Goal: Task Accomplishment & Management: Manage account settings

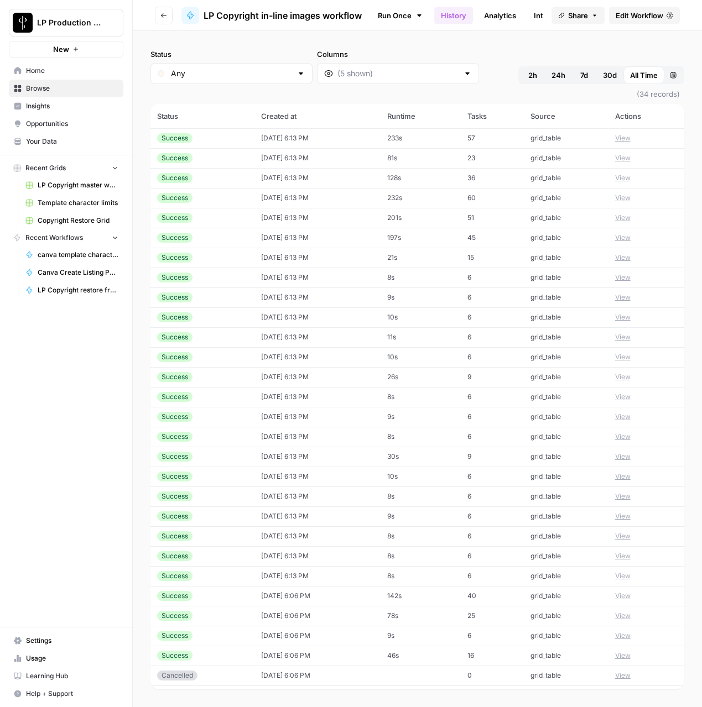
click at [25, 91] on link "Browse" at bounding box center [66, 89] width 114 height 18
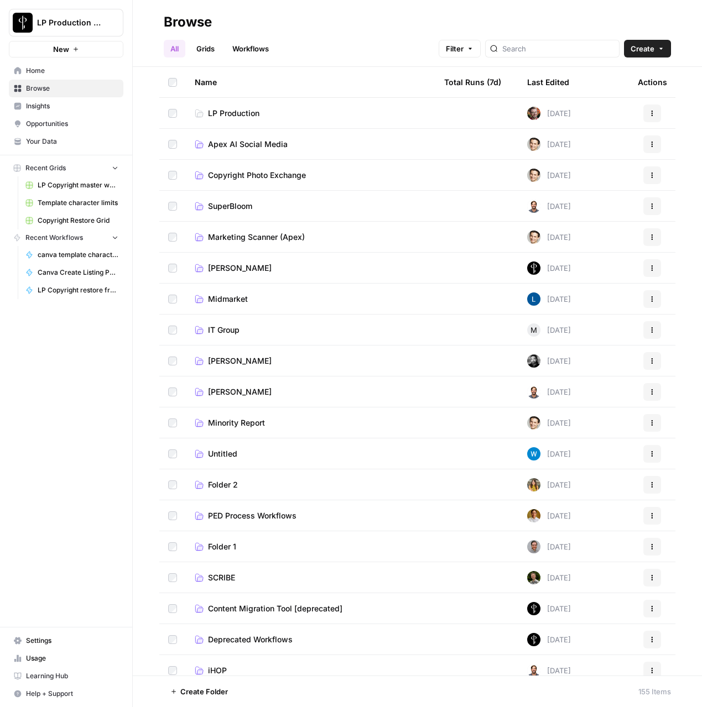
click at [237, 175] on span "Copyright Photo Exchange" at bounding box center [257, 175] width 98 height 11
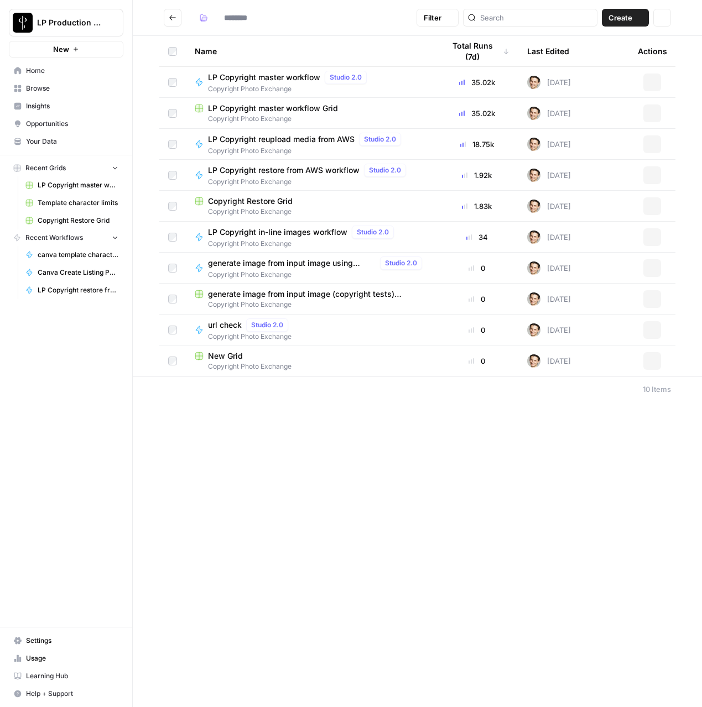
type input "**********"
click at [239, 112] on span "LP Copyright master workflow Grid" at bounding box center [273, 108] width 130 height 11
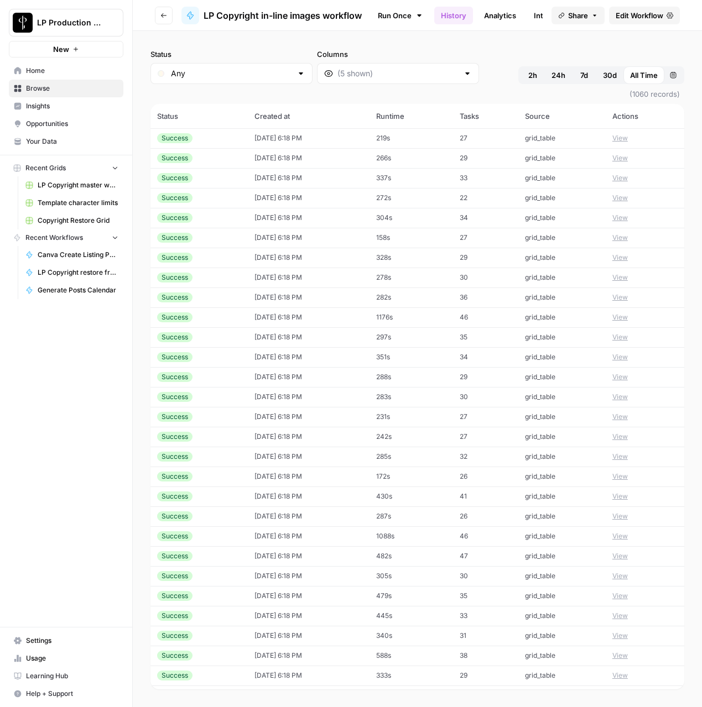
scroll to position [466, 0]
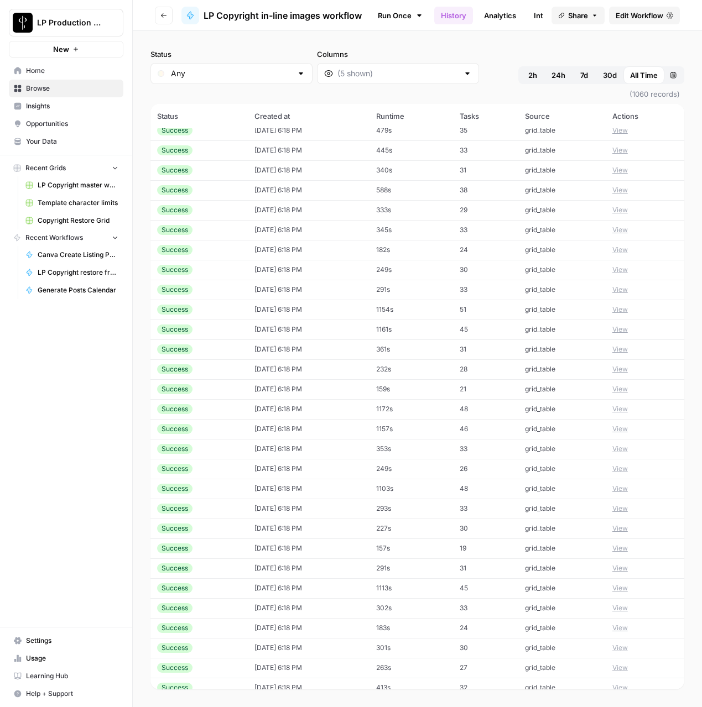
click at [41, 88] on span "Browse" at bounding box center [72, 89] width 92 height 10
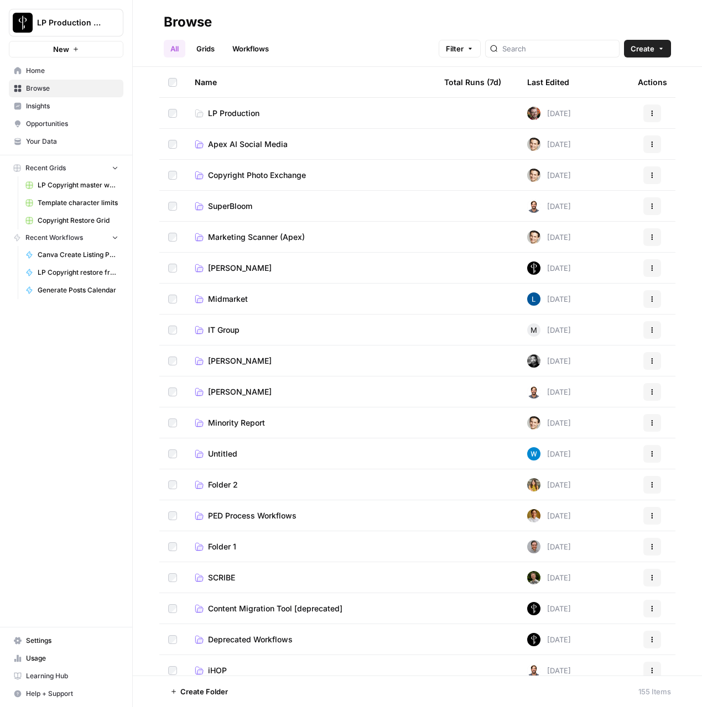
click at [263, 145] on span "Apex AI Social Media" at bounding box center [248, 144] width 80 height 11
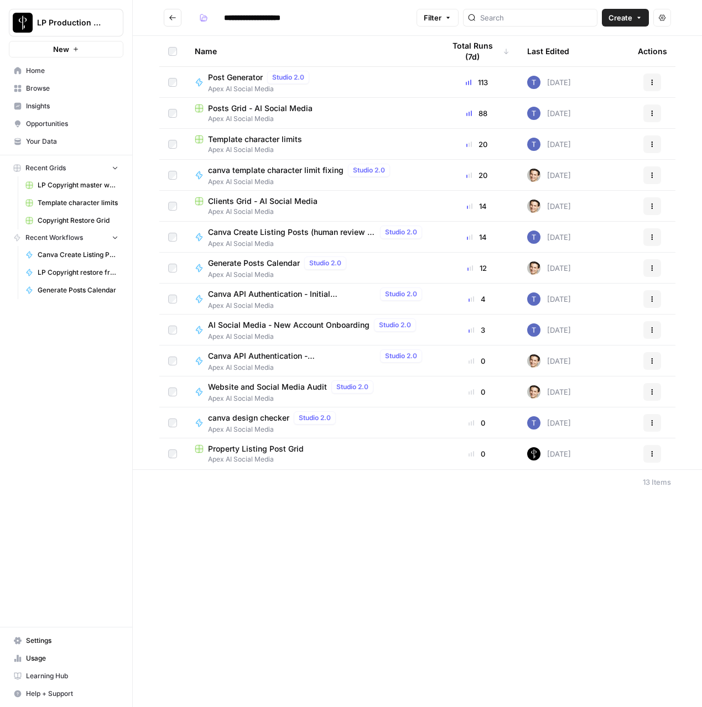
click at [168, 19] on button "Go back" at bounding box center [173, 18] width 18 height 18
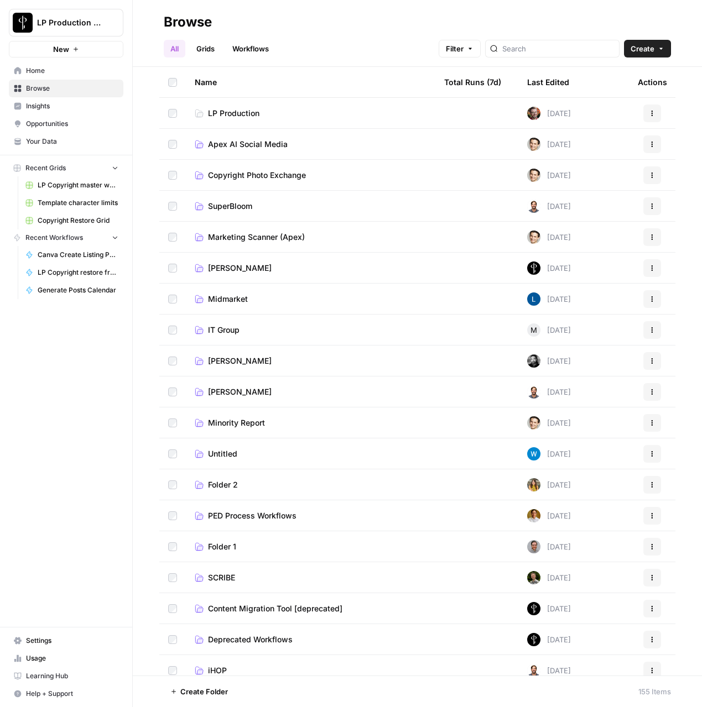
click at [251, 175] on span "Copyright Photo Exchange" at bounding box center [257, 175] width 98 height 11
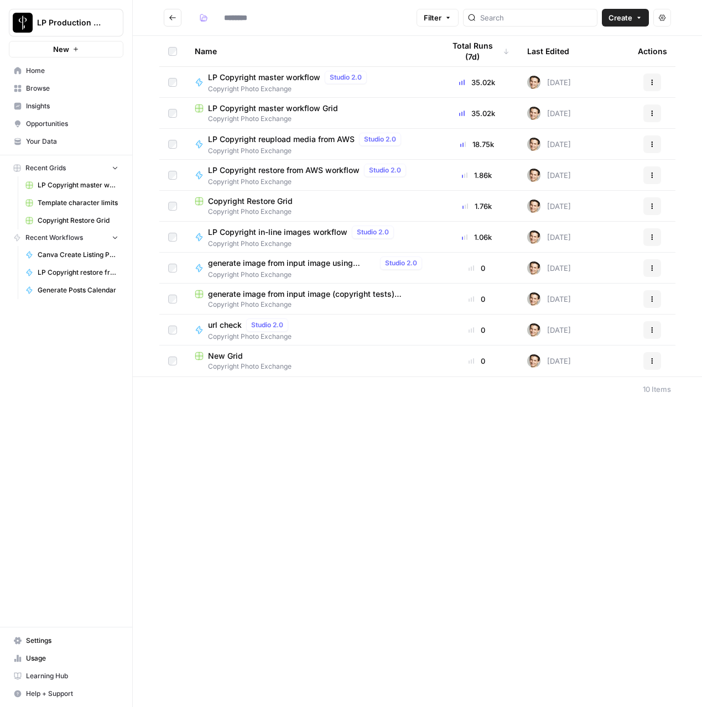
type input "**********"
click at [256, 119] on span "Copyright Photo Exchange" at bounding box center [311, 119] width 232 height 10
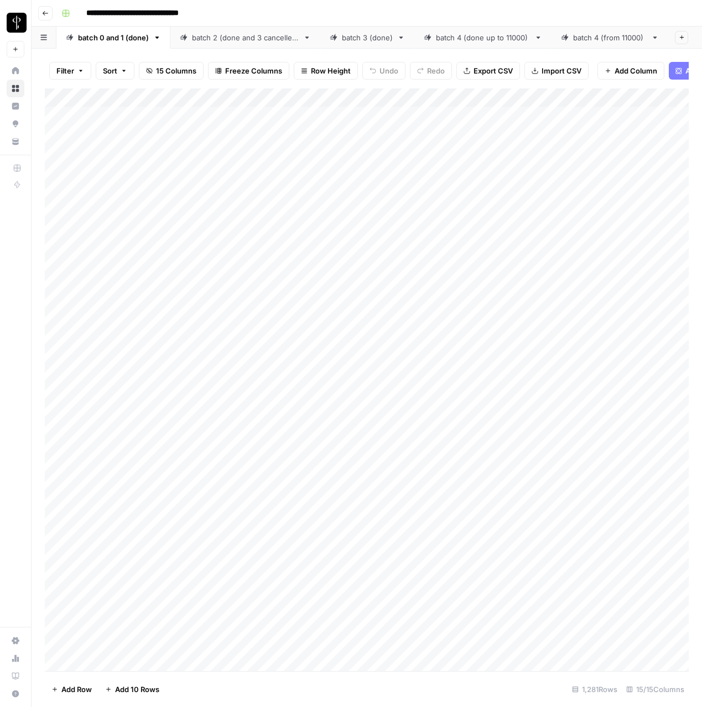
click at [596, 43] on link "batch 4 (from 11000)" at bounding box center [609, 38] width 117 height 22
click at [488, 72] on span "Export CSV" at bounding box center [492, 70] width 39 height 11
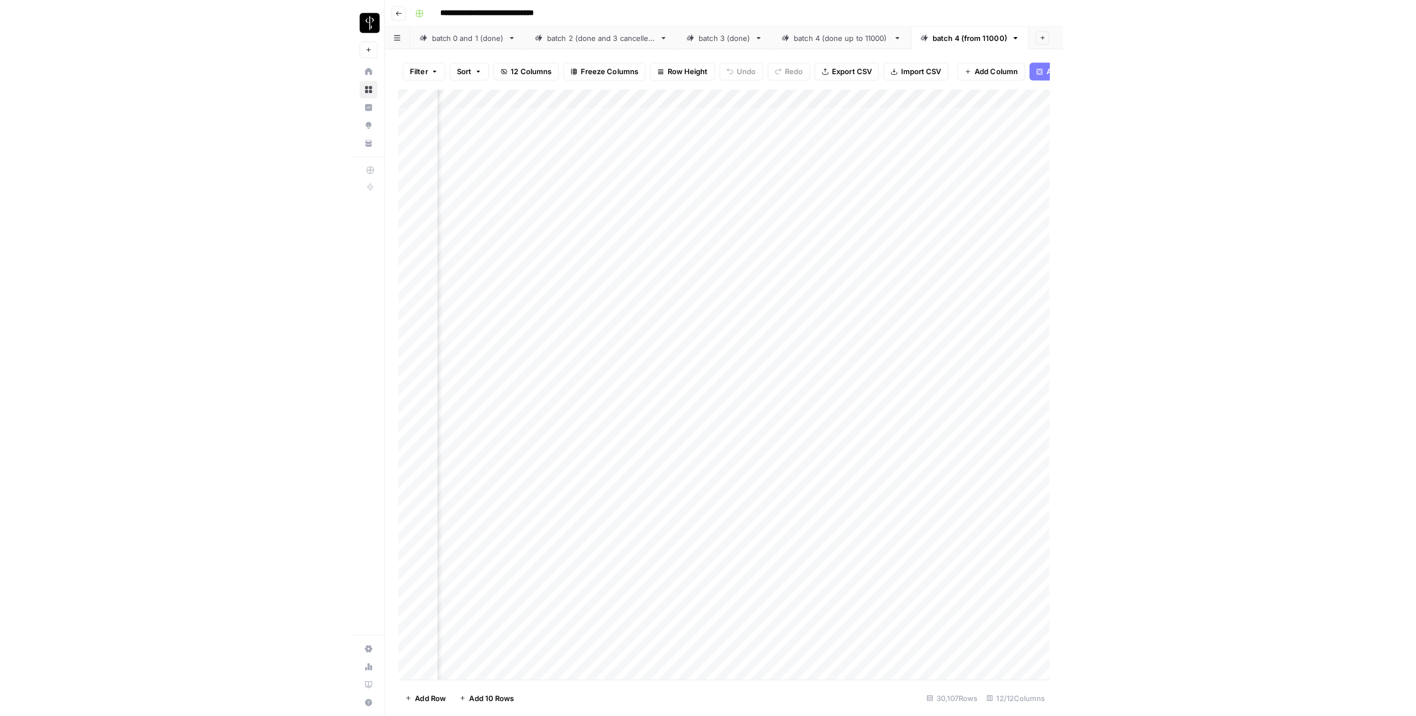
scroll to position [0, 481]
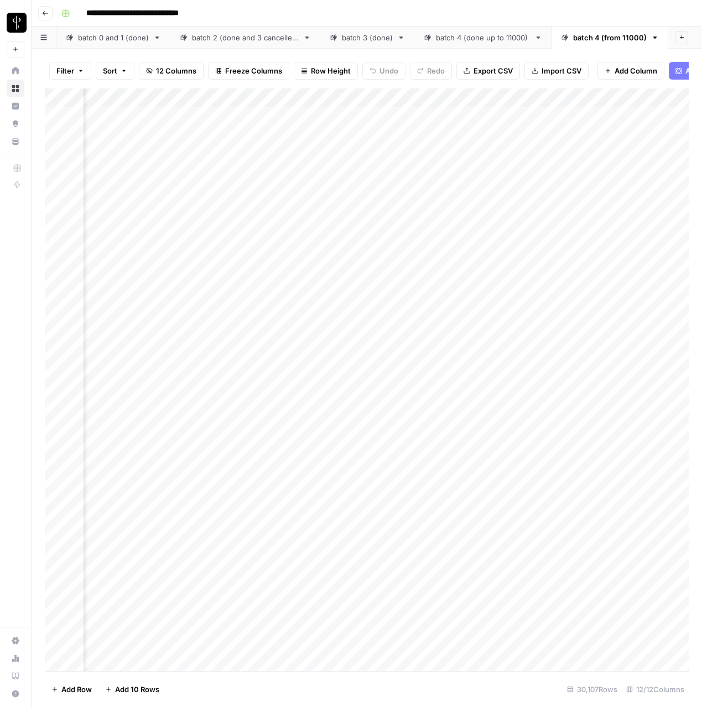
click at [526, 116] on div "Add Column" at bounding box center [367, 379] width 644 height 583
click at [571, 97] on div "Add Column" at bounding box center [367, 379] width 644 height 583
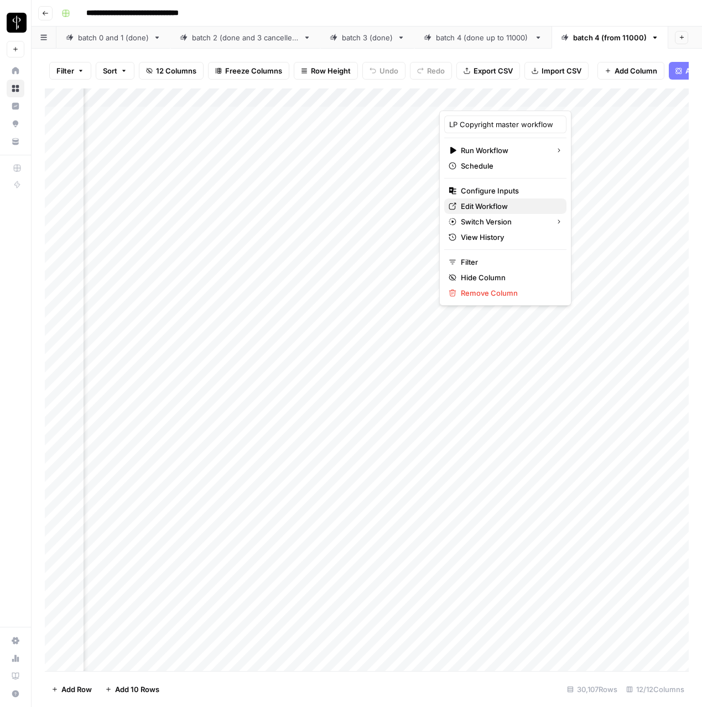
click at [480, 204] on span "Edit Workflow" at bounding box center [509, 206] width 97 height 11
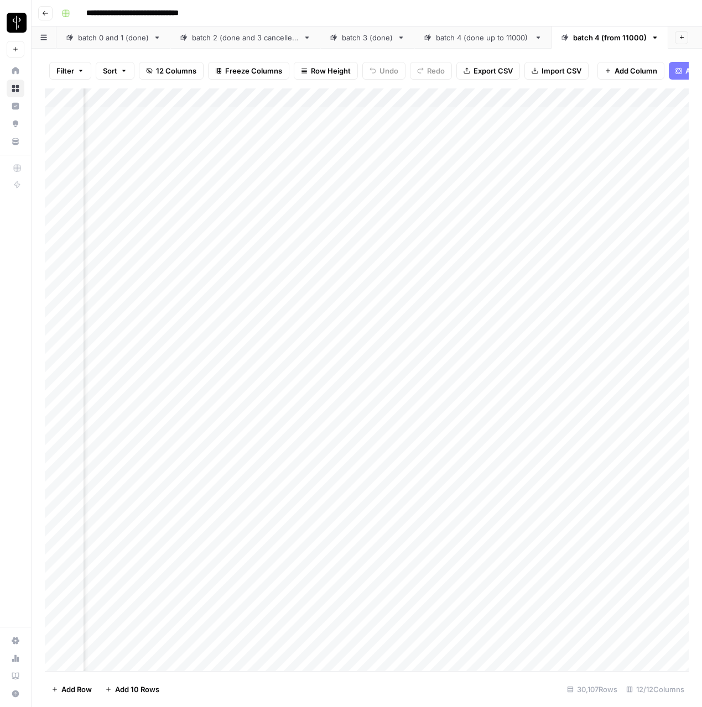
click at [481, 155] on div "Add Column" at bounding box center [367, 379] width 644 height 583
click at [481, 227] on div "Add Column" at bounding box center [367, 379] width 644 height 583
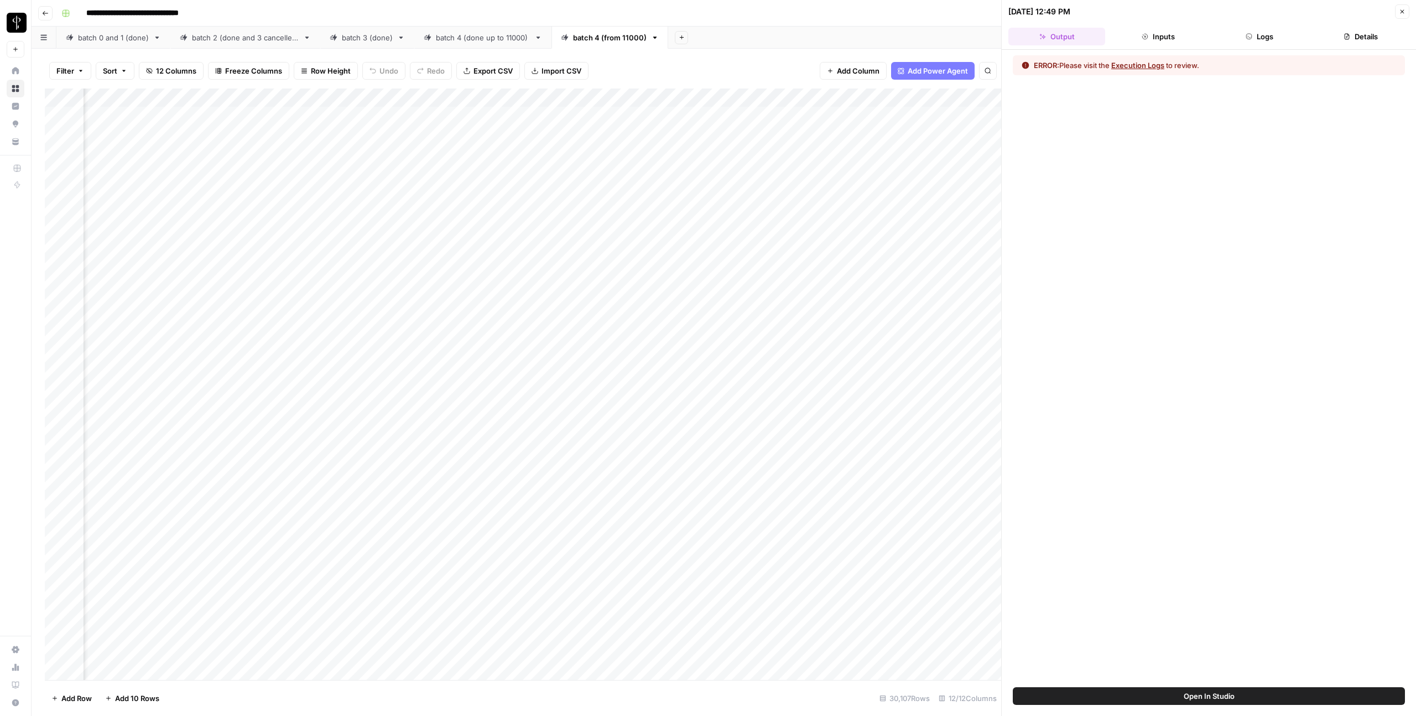
click at [701, 29] on button "Logs" at bounding box center [1259, 37] width 97 height 18
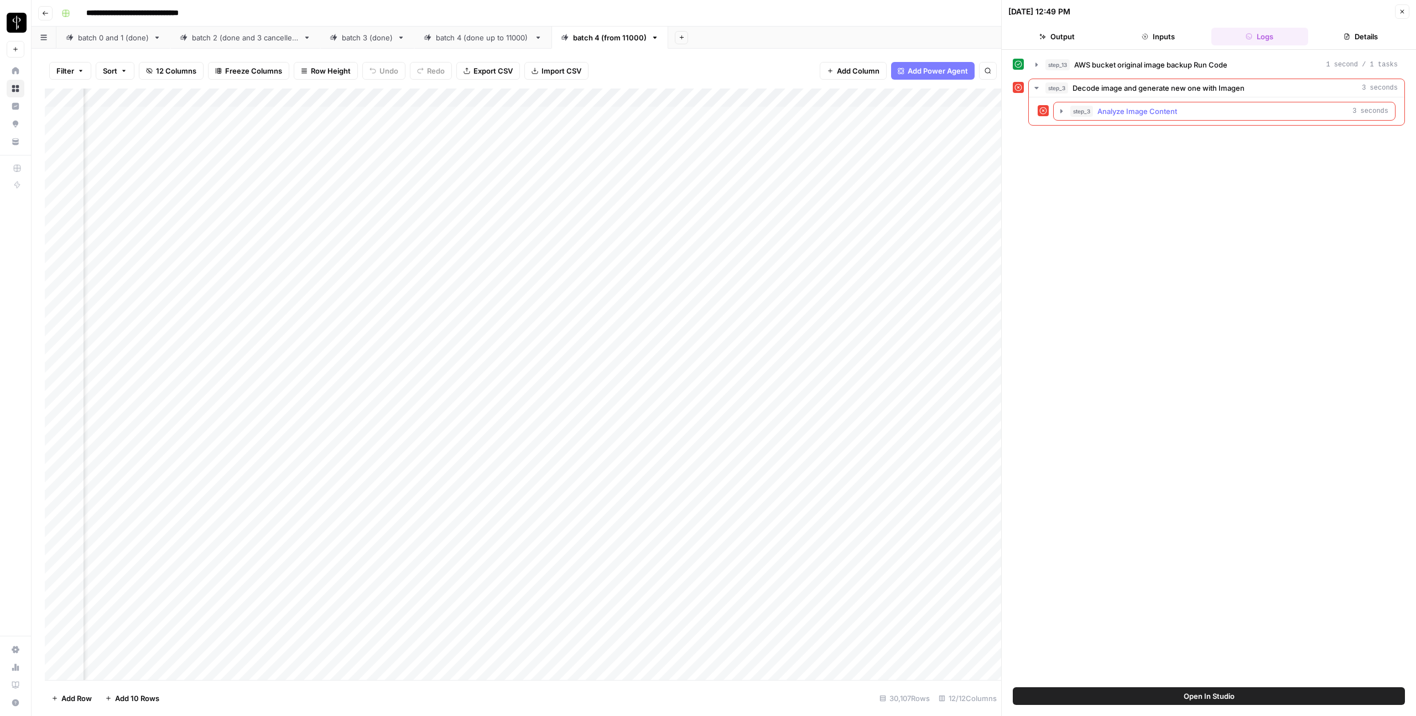
click at [701, 113] on icon "button" at bounding box center [1061, 111] width 9 height 9
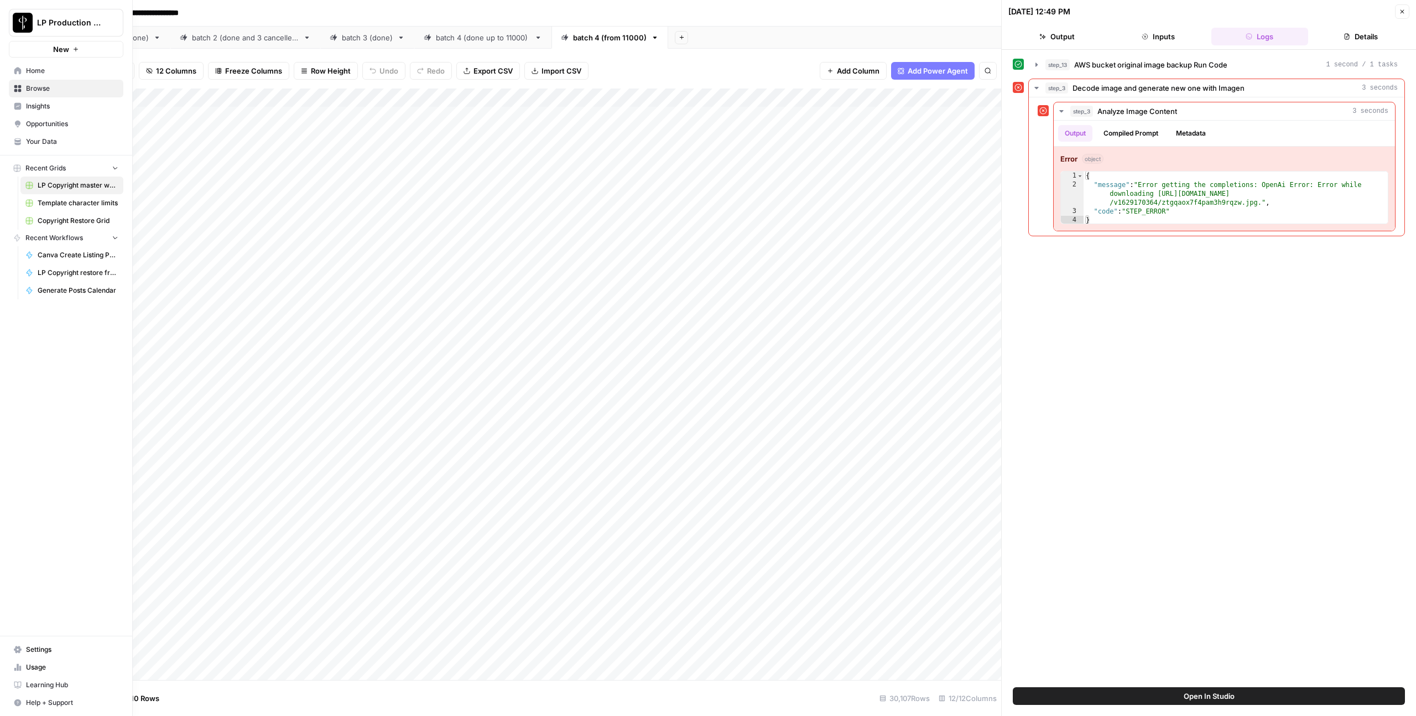
click at [14, 83] on link "Browse" at bounding box center [66, 89] width 114 height 18
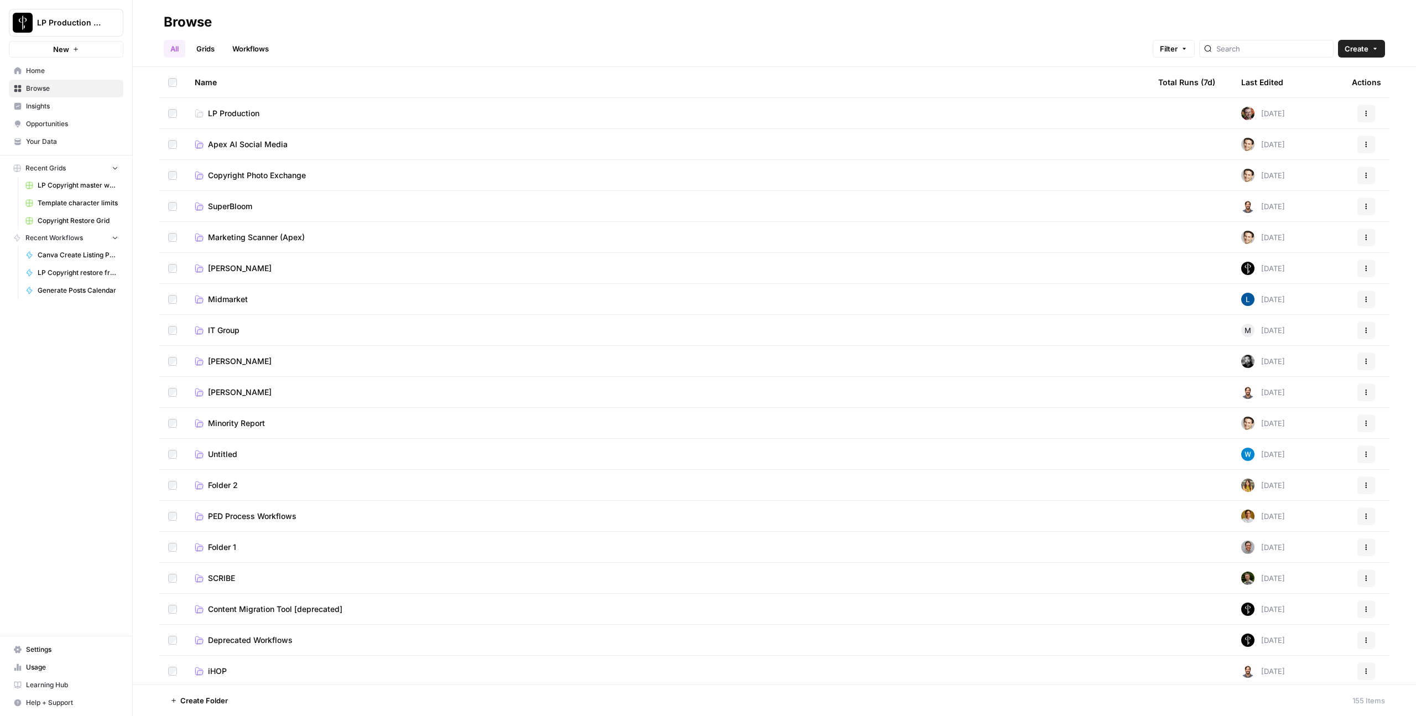
click at [218, 147] on span "Apex AI Social Media" at bounding box center [248, 144] width 80 height 11
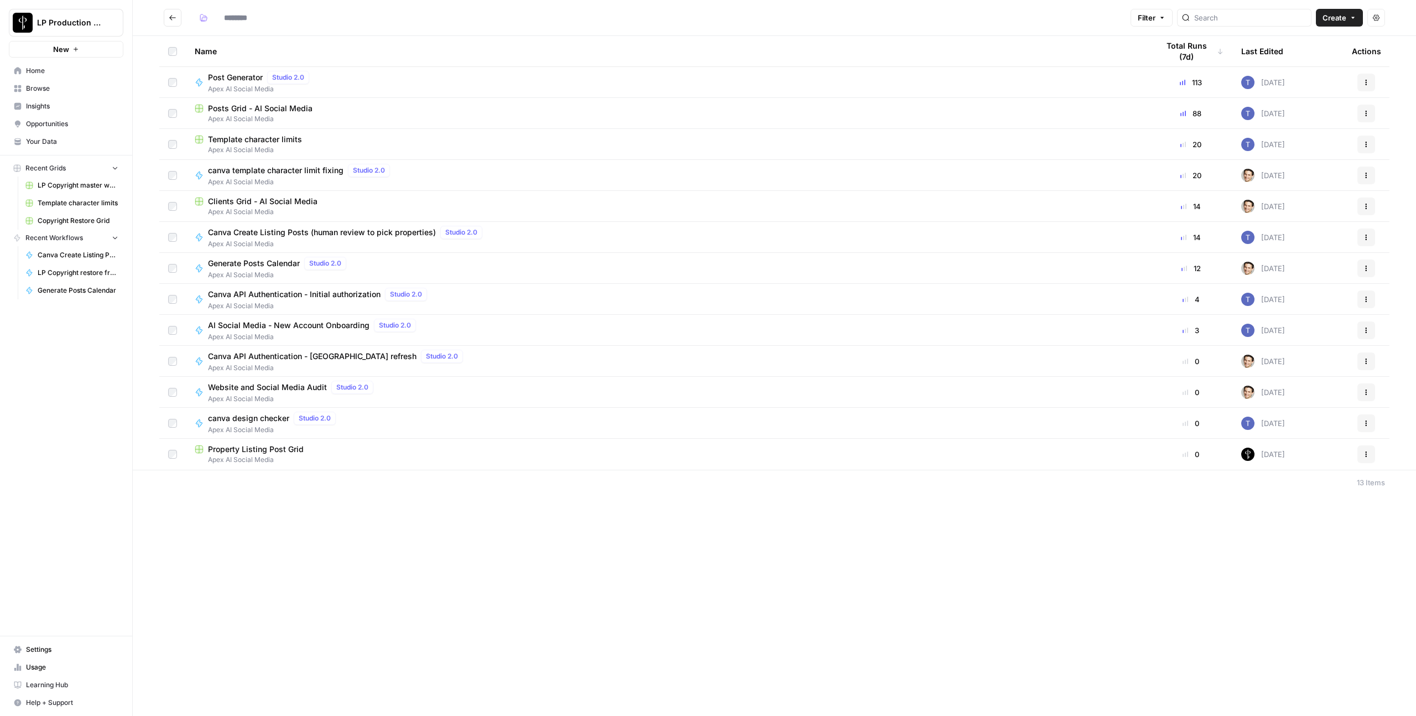
type input "**********"
click at [248, 259] on span "Generate Posts Calendar" at bounding box center [254, 263] width 92 height 11
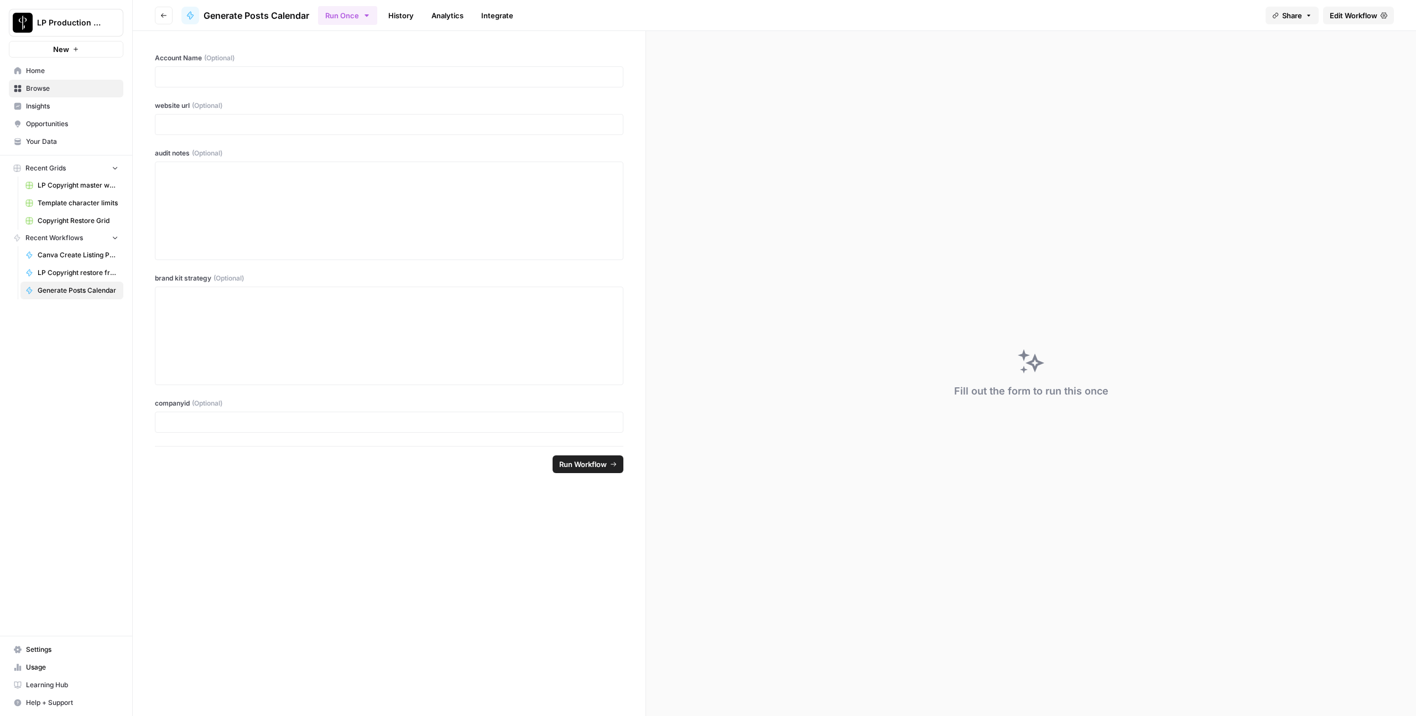
click at [155, 17] on button "Go back" at bounding box center [164, 16] width 18 height 18
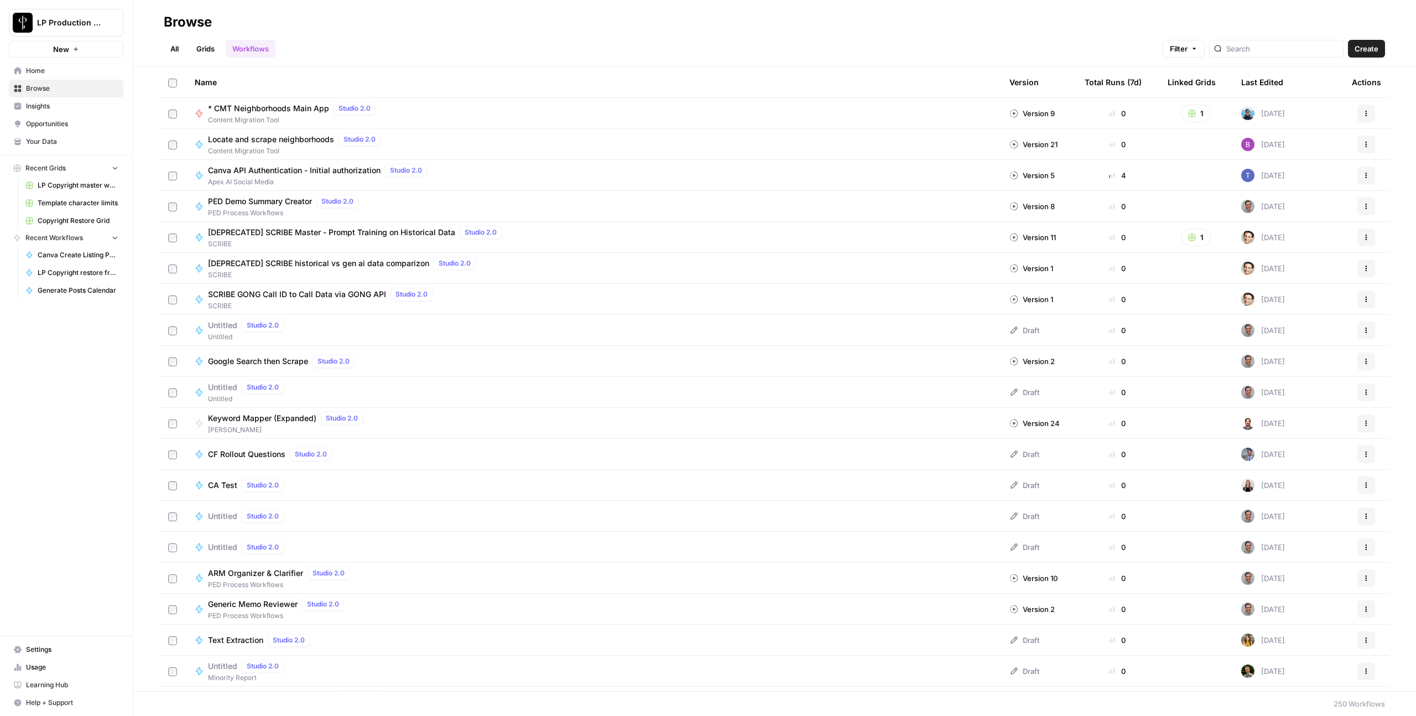
click at [166, 46] on link "All" at bounding box center [175, 49] width 22 height 18
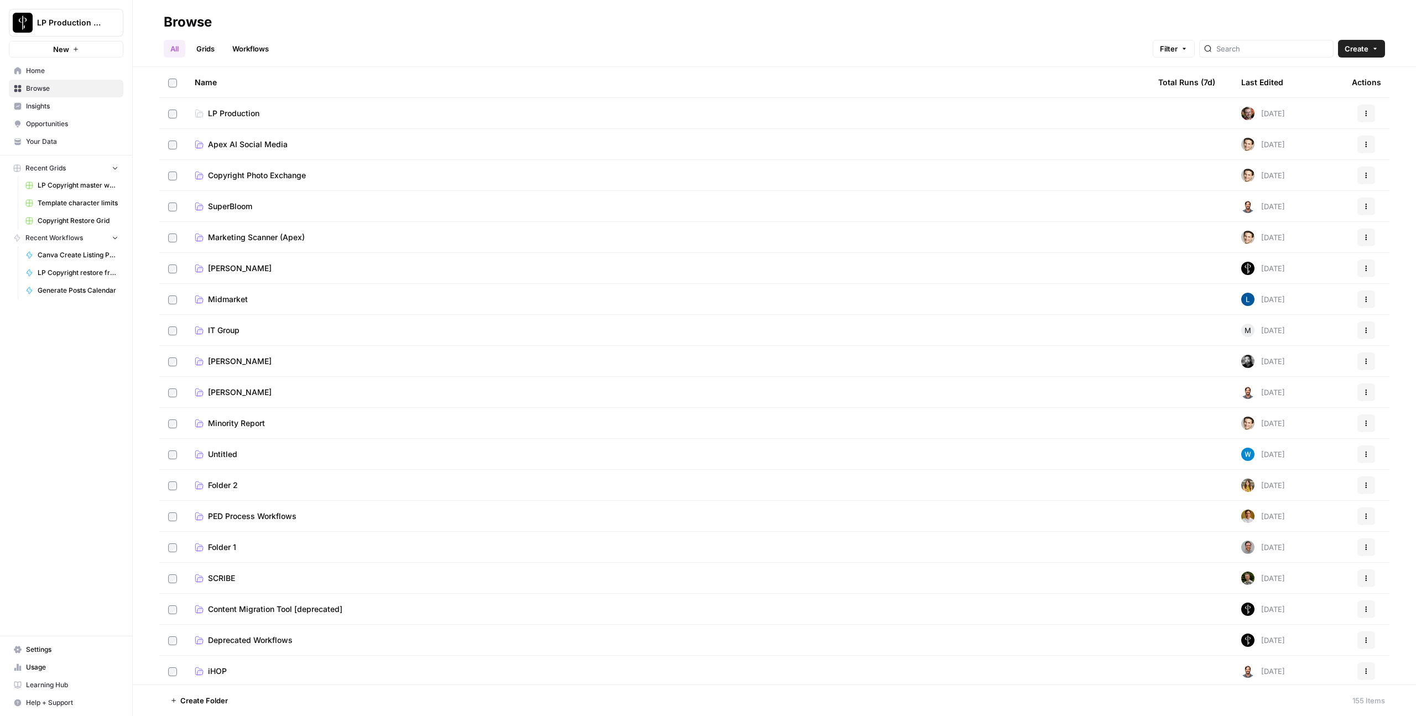
click at [263, 150] on td "Apex AI Social Media" at bounding box center [667, 144] width 963 height 30
click at [265, 144] on span "Apex AI Social Media" at bounding box center [248, 144] width 80 height 11
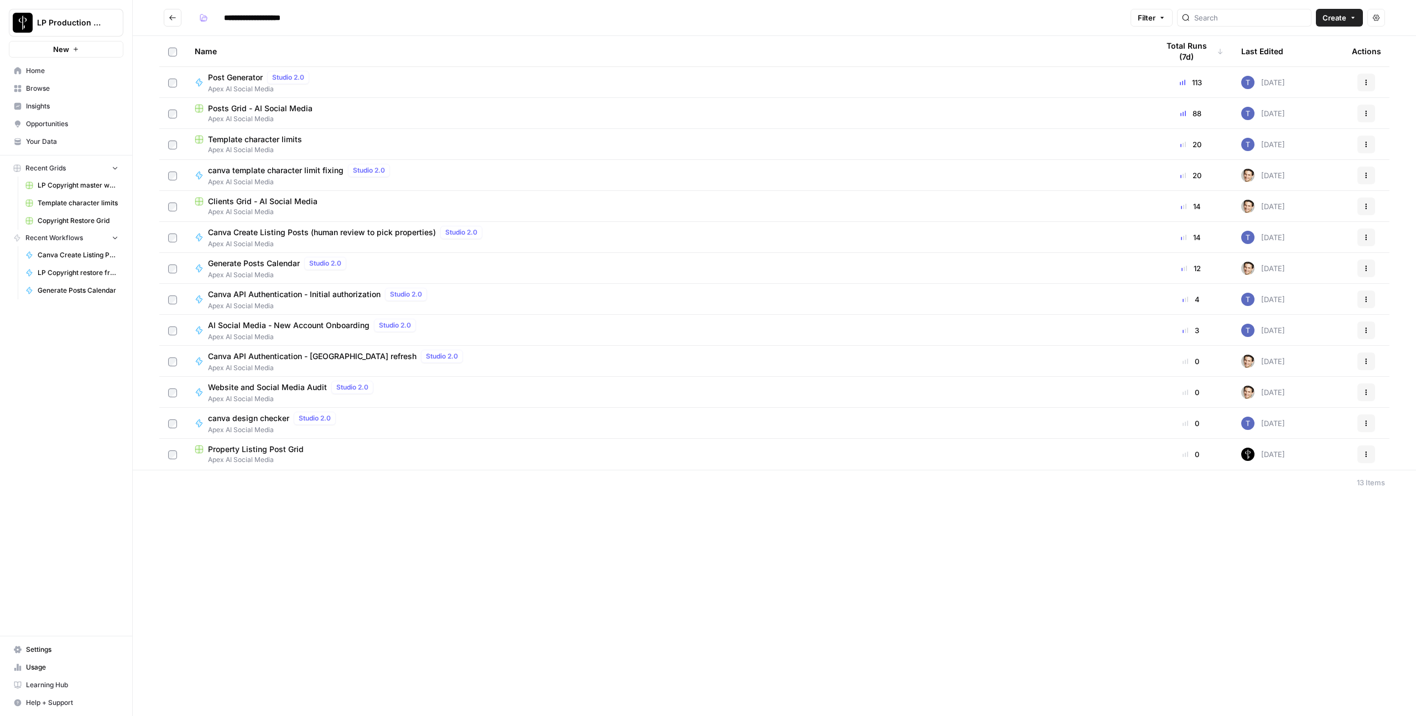
click at [280, 199] on span "Clients Grid - AI Social Media" at bounding box center [262, 201] width 109 height 11
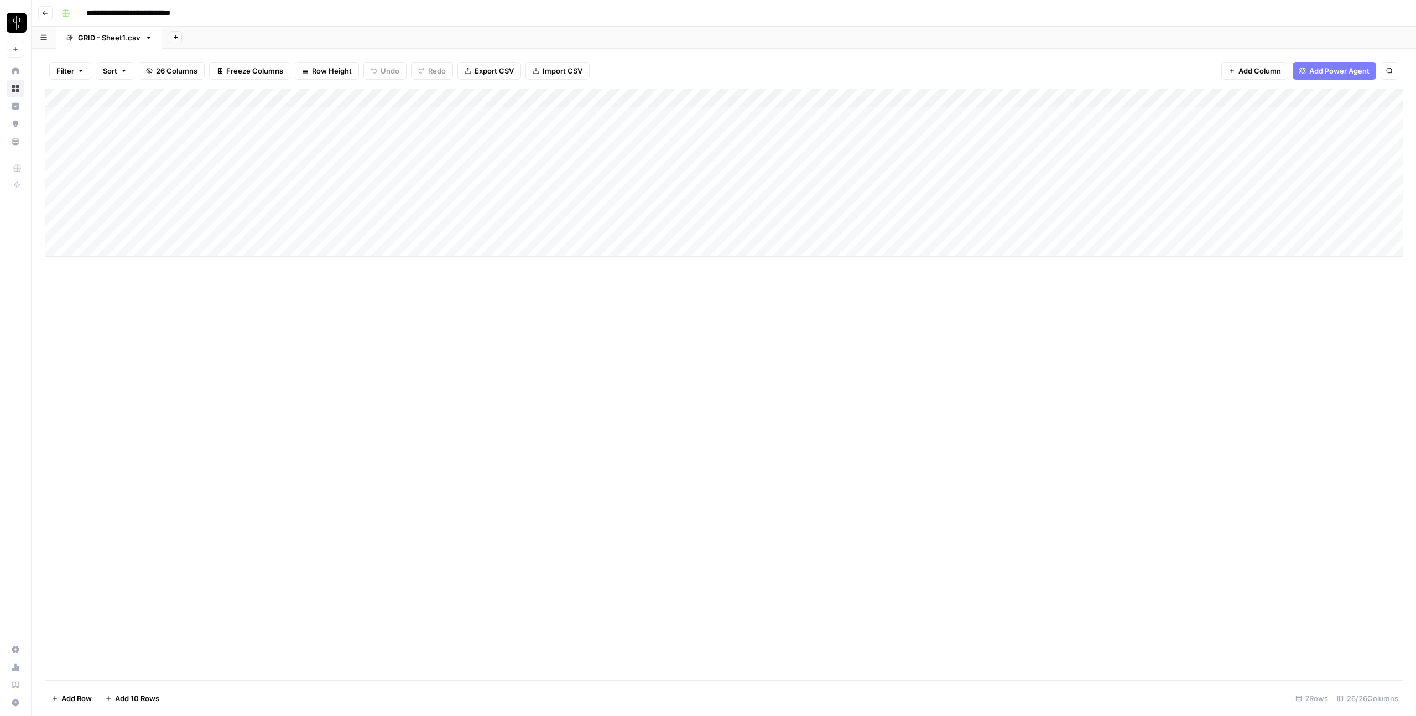
click at [40, 13] on button "Go back" at bounding box center [45, 13] width 14 height 14
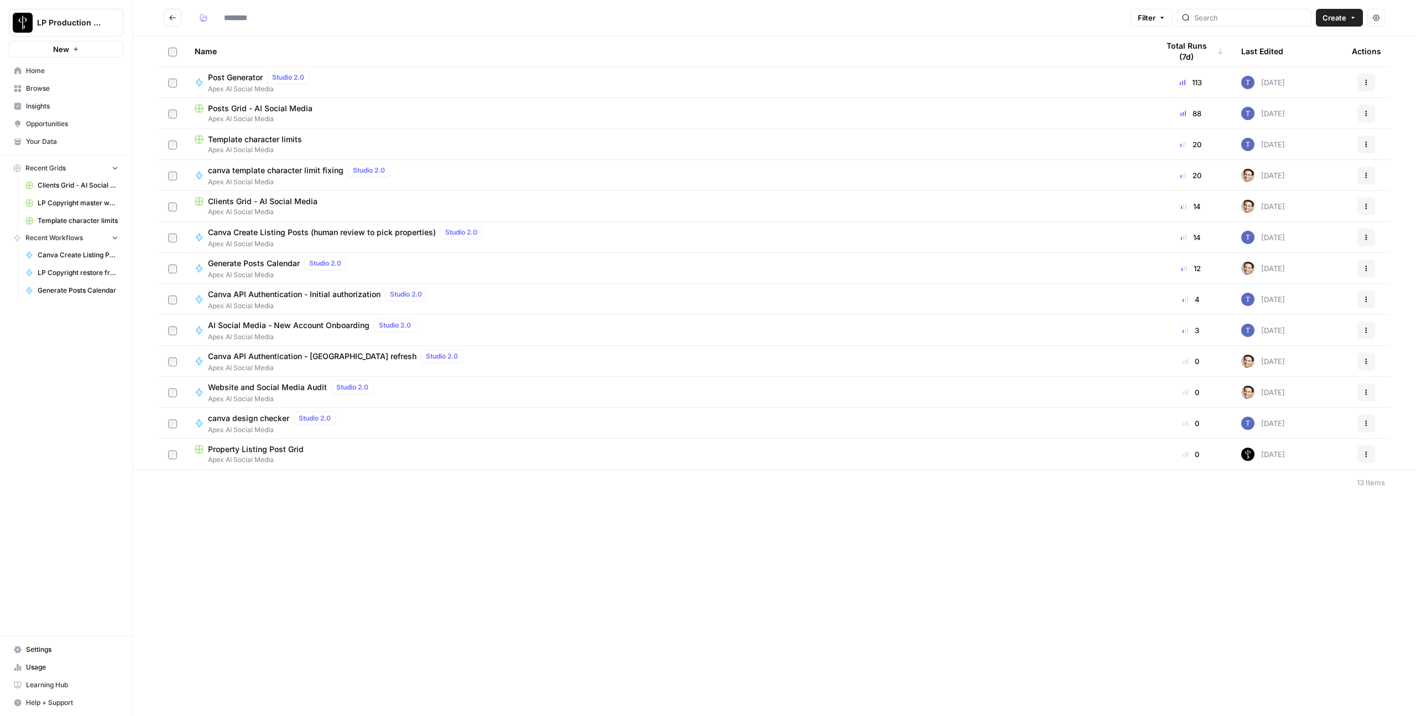
type input "**********"
click at [232, 76] on span "Post Generator" at bounding box center [235, 77] width 55 height 11
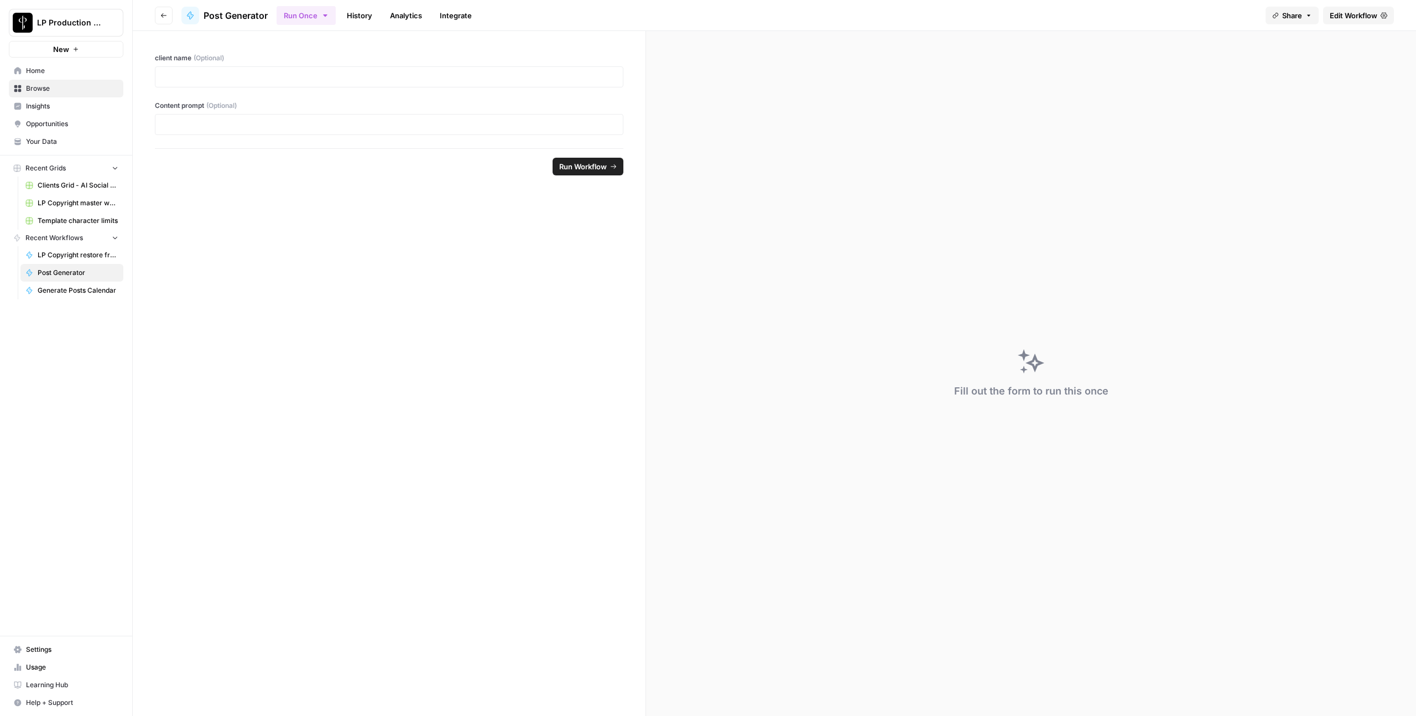
click at [322, 321] on form "client name (Optional) Content prompt (Optional) Run Workflow" at bounding box center [389, 373] width 513 height 685
click at [158, 12] on button "Go back" at bounding box center [164, 16] width 18 height 18
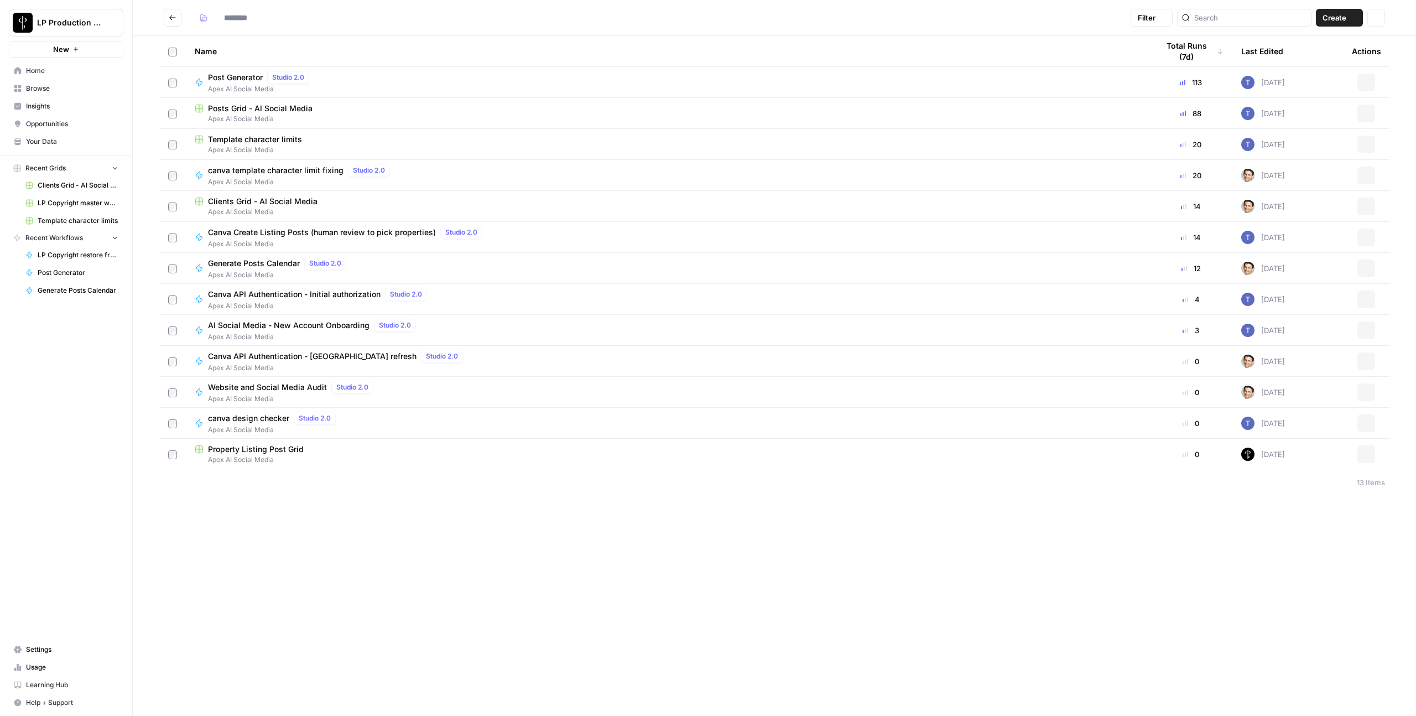
type input "**********"
click at [258, 179] on span "Apex AI Social Media" at bounding box center [301, 182] width 186 height 10
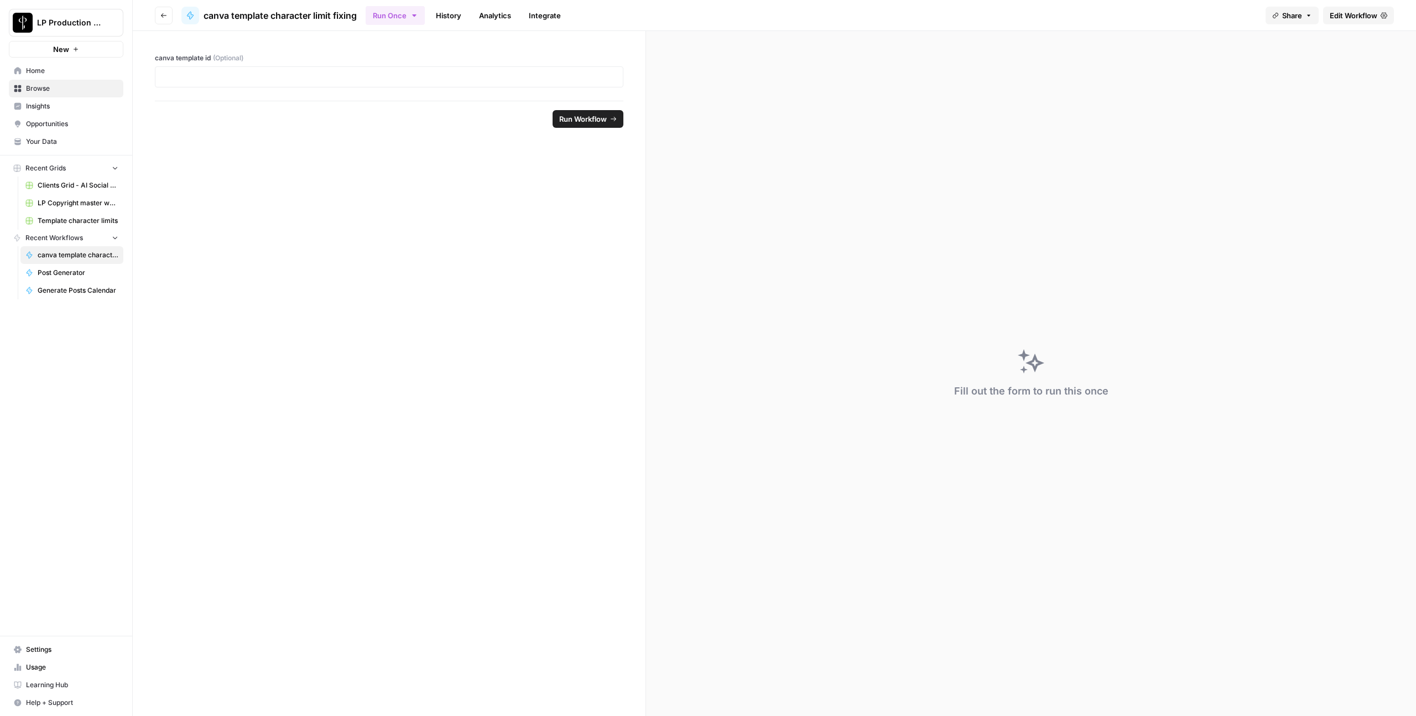
click at [1363, 18] on span "Edit Workflow" at bounding box center [1353, 15] width 48 height 11
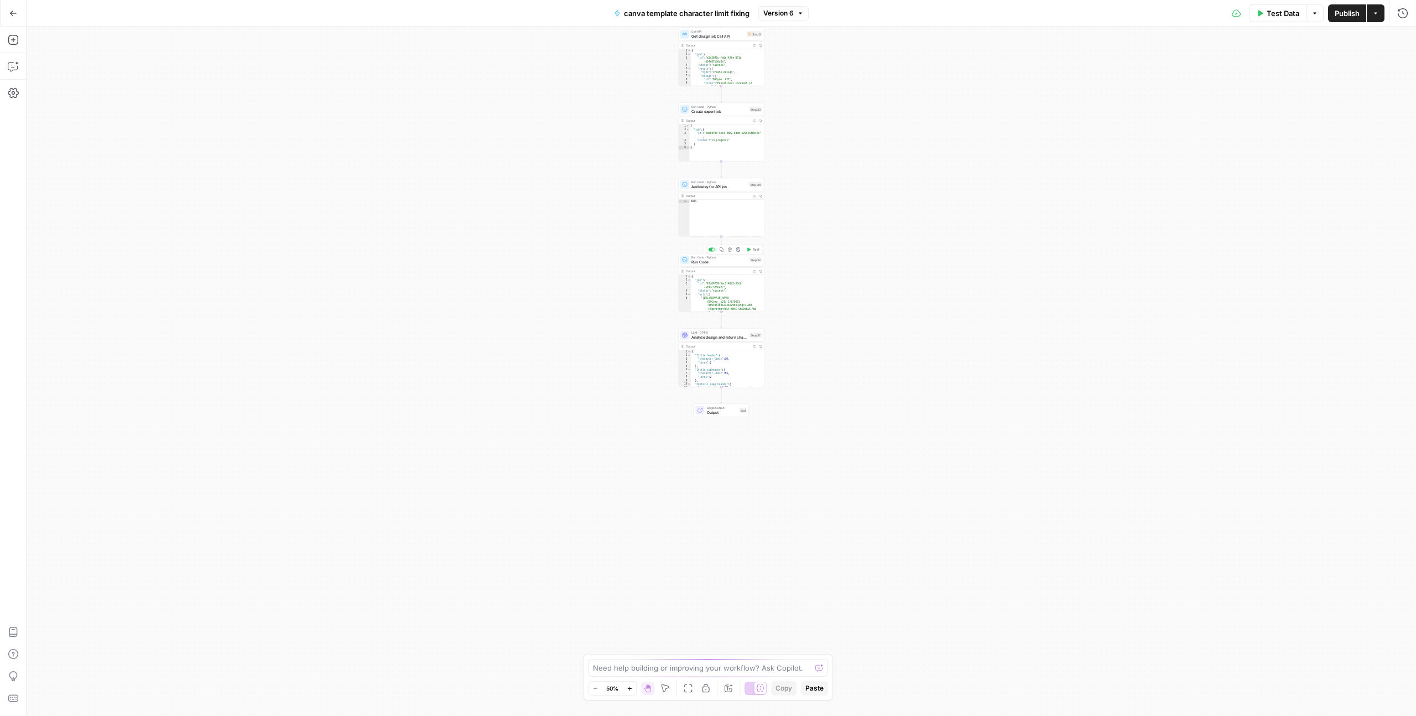
click at [706, 262] on span "Run Code" at bounding box center [719, 262] width 56 height 6
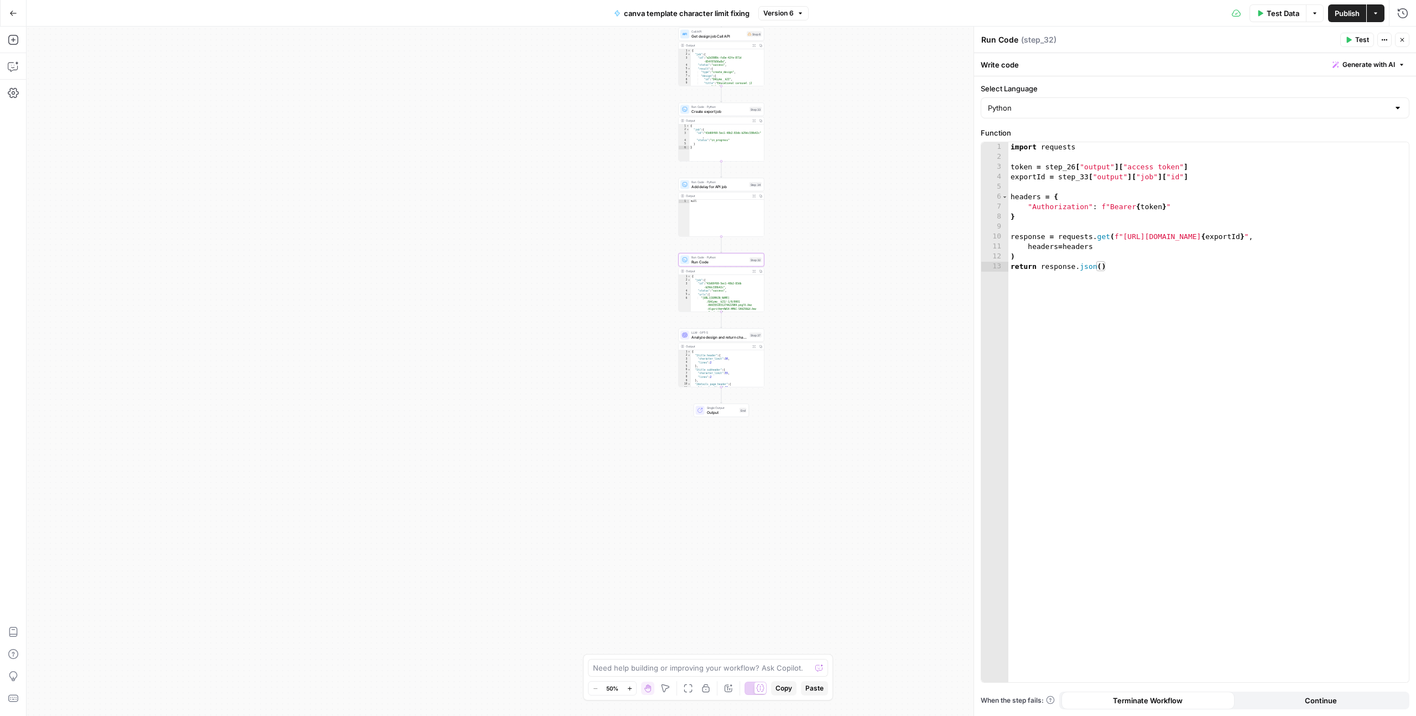
click at [1000, 45] on textarea "Run Code" at bounding box center [999, 39] width 37 height 11
type textarea "Download export job"
click at [1397, 38] on span "E" at bounding box center [1399, 37] width 9 height 11
click at [1404, 41] on icon "button" at bounding box center [1401, 39] width 7 height 7
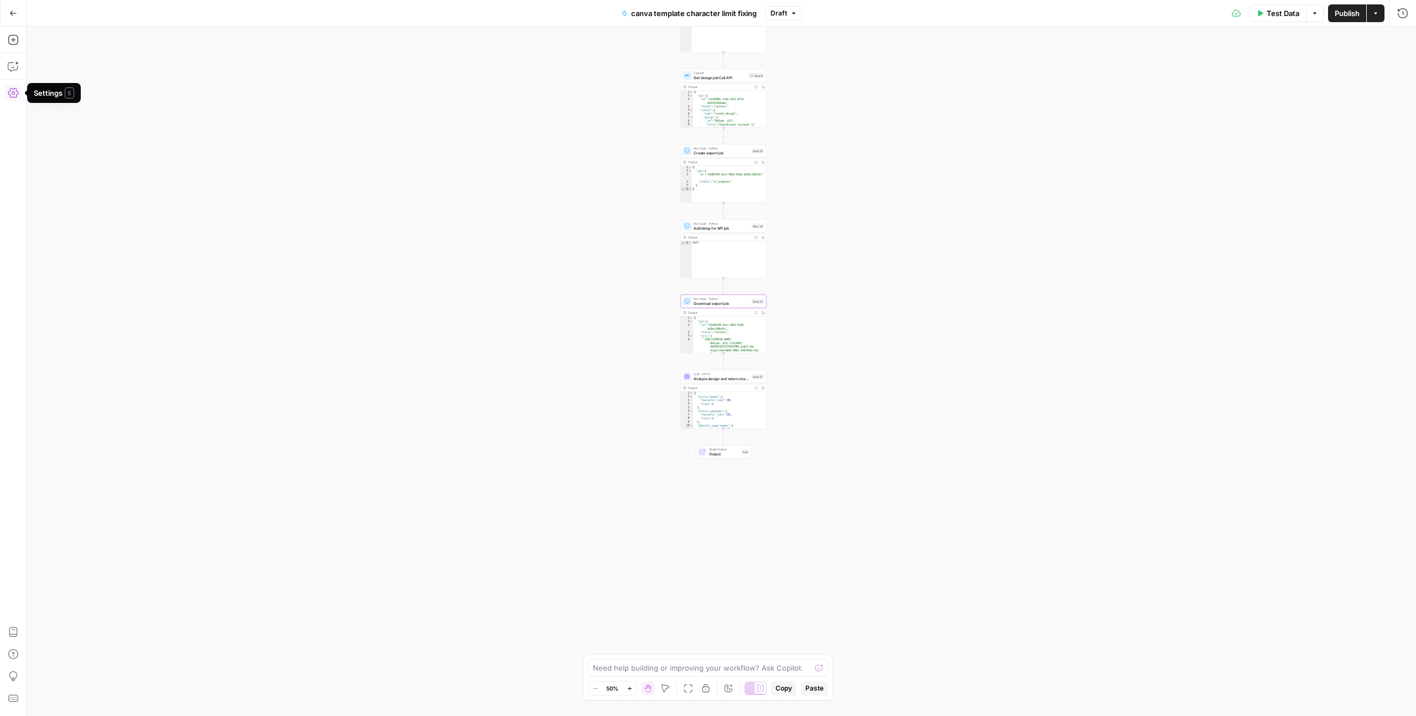
click at [18, 97] on icon "button" at bounding box center [13, 92] width 11 height 11
click at [9, 11] on icon "button" at bounding box center [13, 13] width 8 height 8
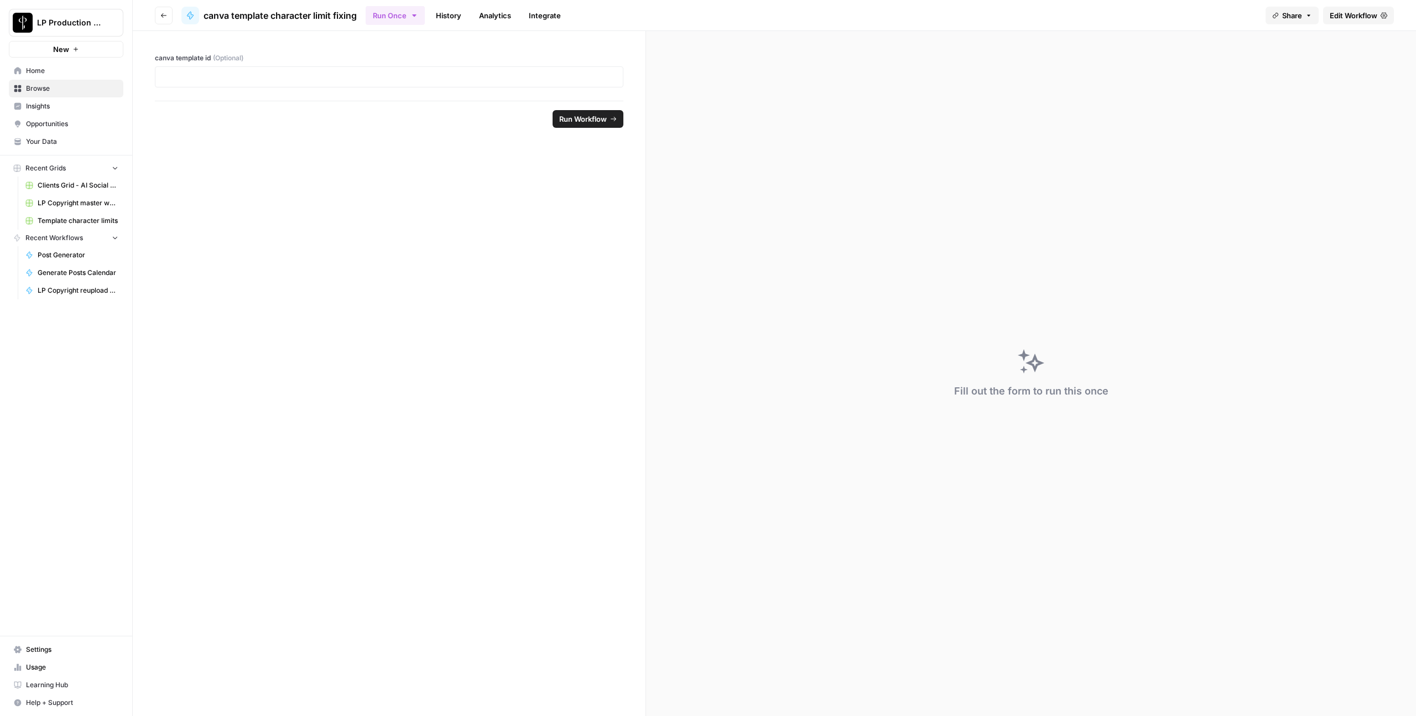
click at [58, 648] on span "Settings" at bounding box center [72, 649] width 92 height 10
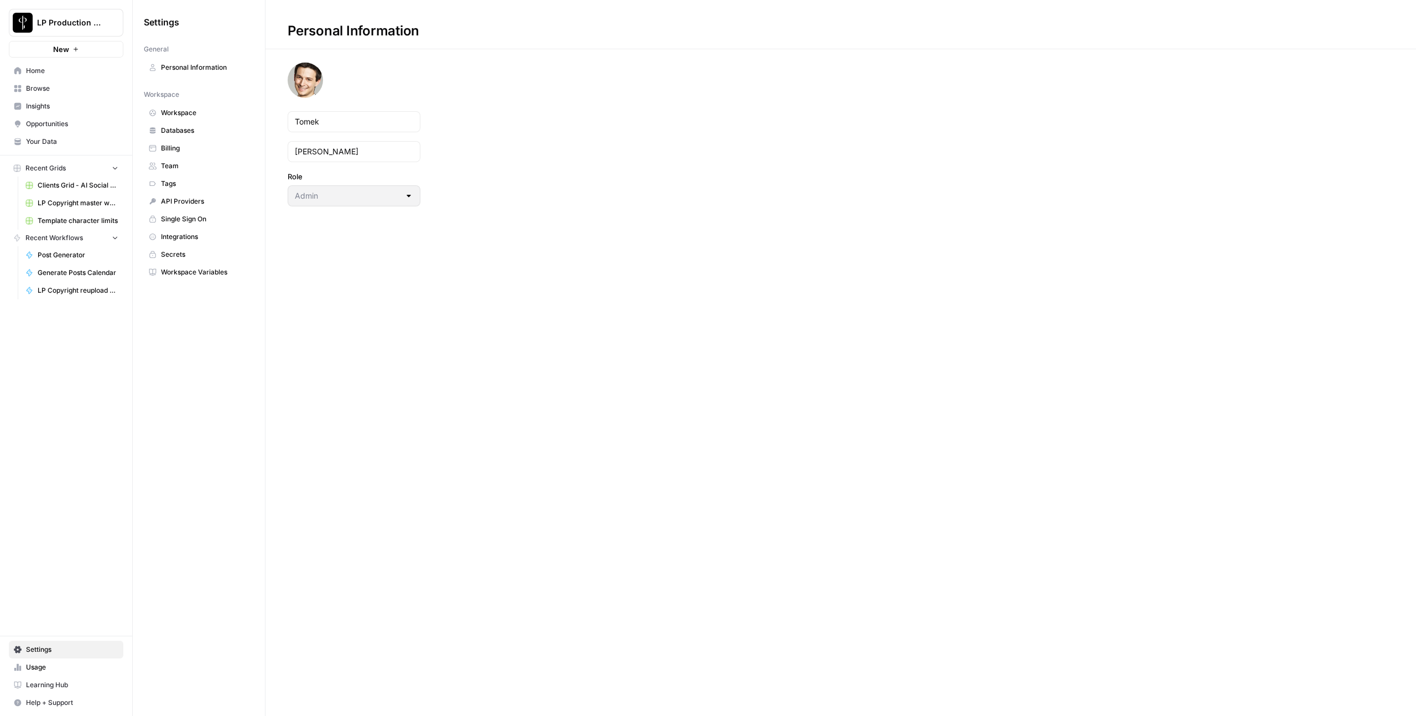
click at [218, 265] on link "Workspace Variables" at bounding box center [199, 272] width 110 height 18
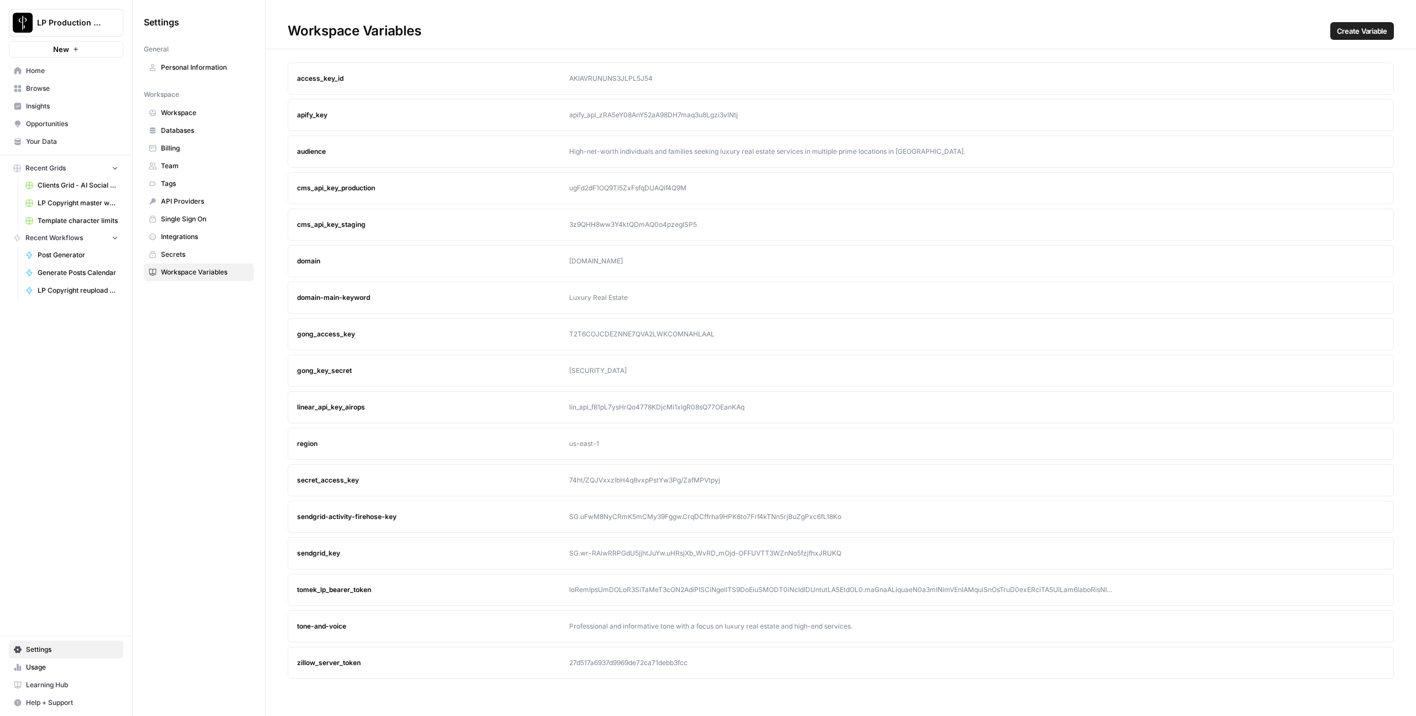
click at [1351, 589] on icon "button" at bounding box center [1354, 589] width 7 height 7
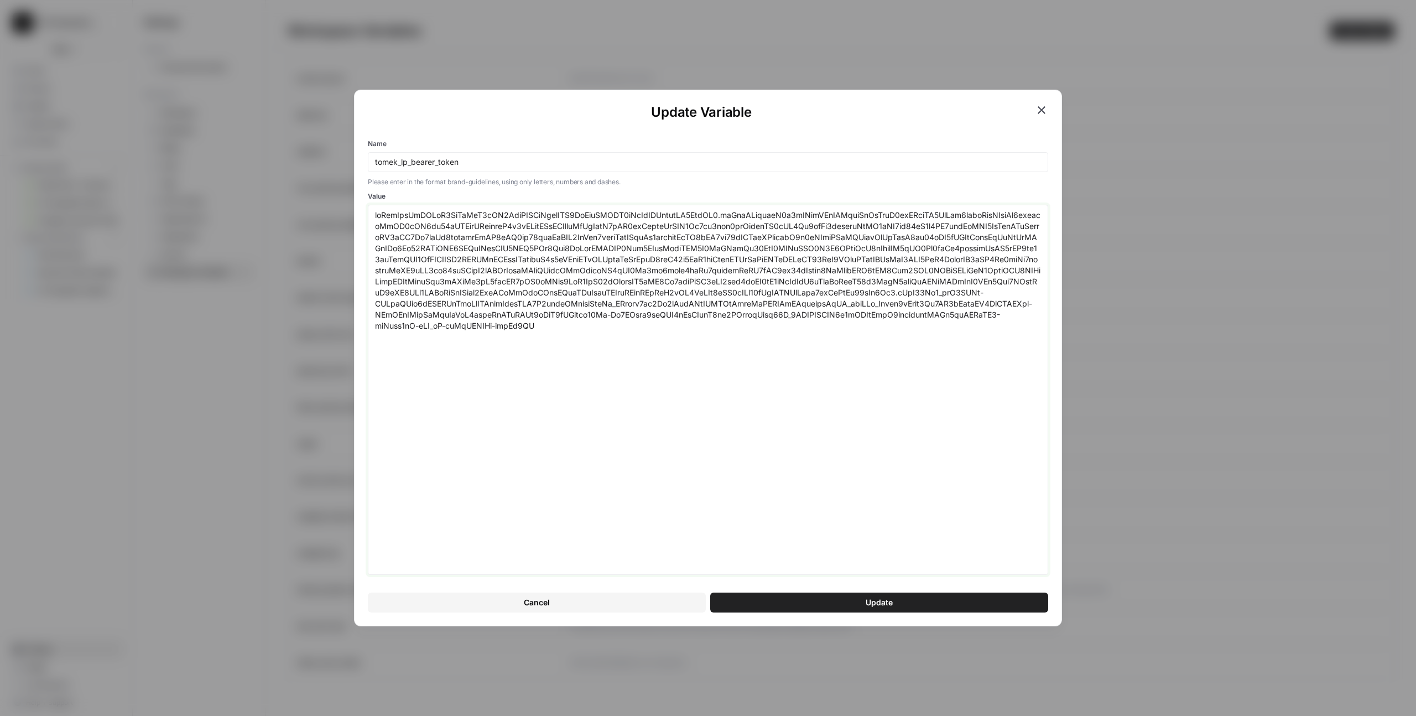
click at [765, 385] on textarea "Value" at bounding box center [708, 390] width 666 height 360
paste textarea "3NzY5MzgsImV4cCI6MTc1OTg2MzMzOCwic2NvcGUiOiJvcGVuaWQgcHJvZmlsZSBlbWFpbCIsImF6cC…"
type textarea "eyJhbGciOiJSUzI1NiIsInR5cCI6IkpXVCIsImtpZCI6ImFydEFXRV9rTzVlZHByeldNZ3ZodSJ9.ey…"
click at [910, 608] on button "Update" at bounding box center [879, 602] width 338 height 20
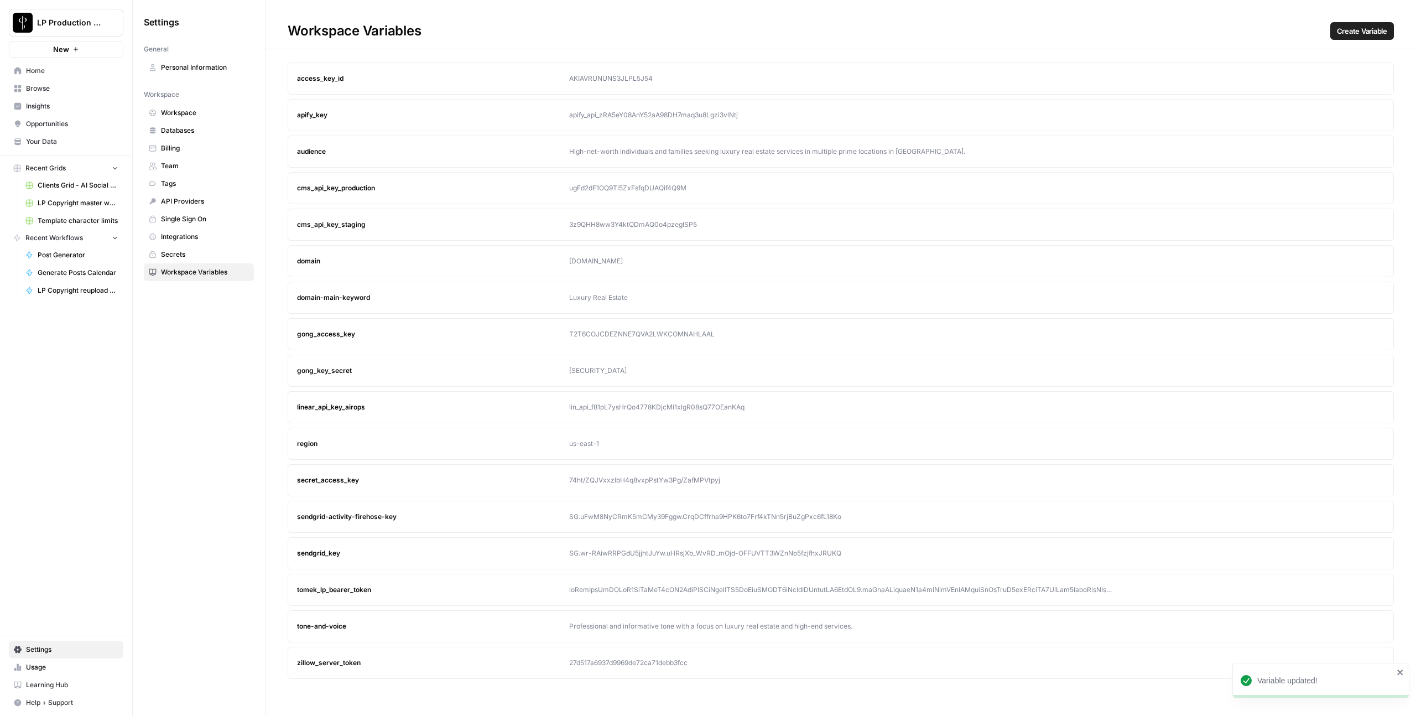
click at [54, 88] on span "Browse" at bounding box center [72, 89] width 92 height 10
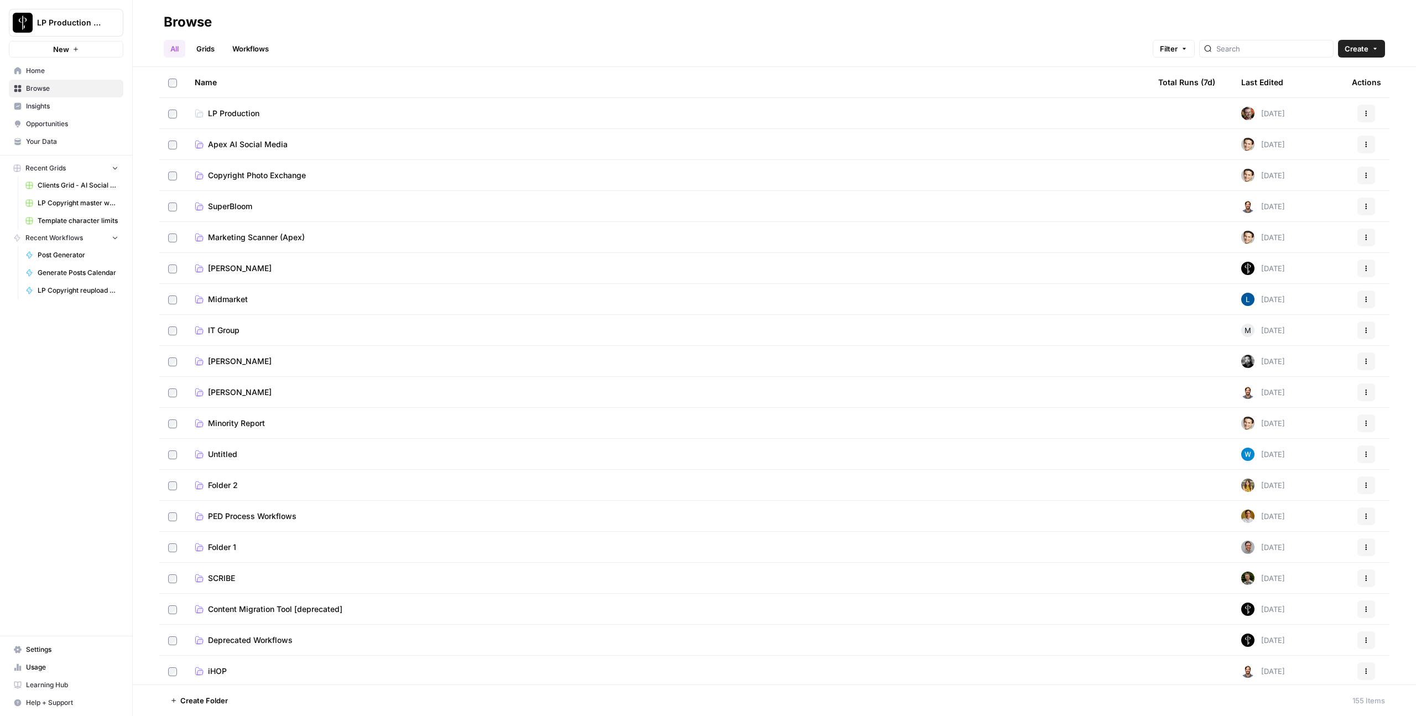
click at [1366, 50] on span "Create" at bounding box center [1356, 48] width 24 height 11
click at [1340, 80] on button "Folder" at bounding box center [1335, 74] width 87 height 15
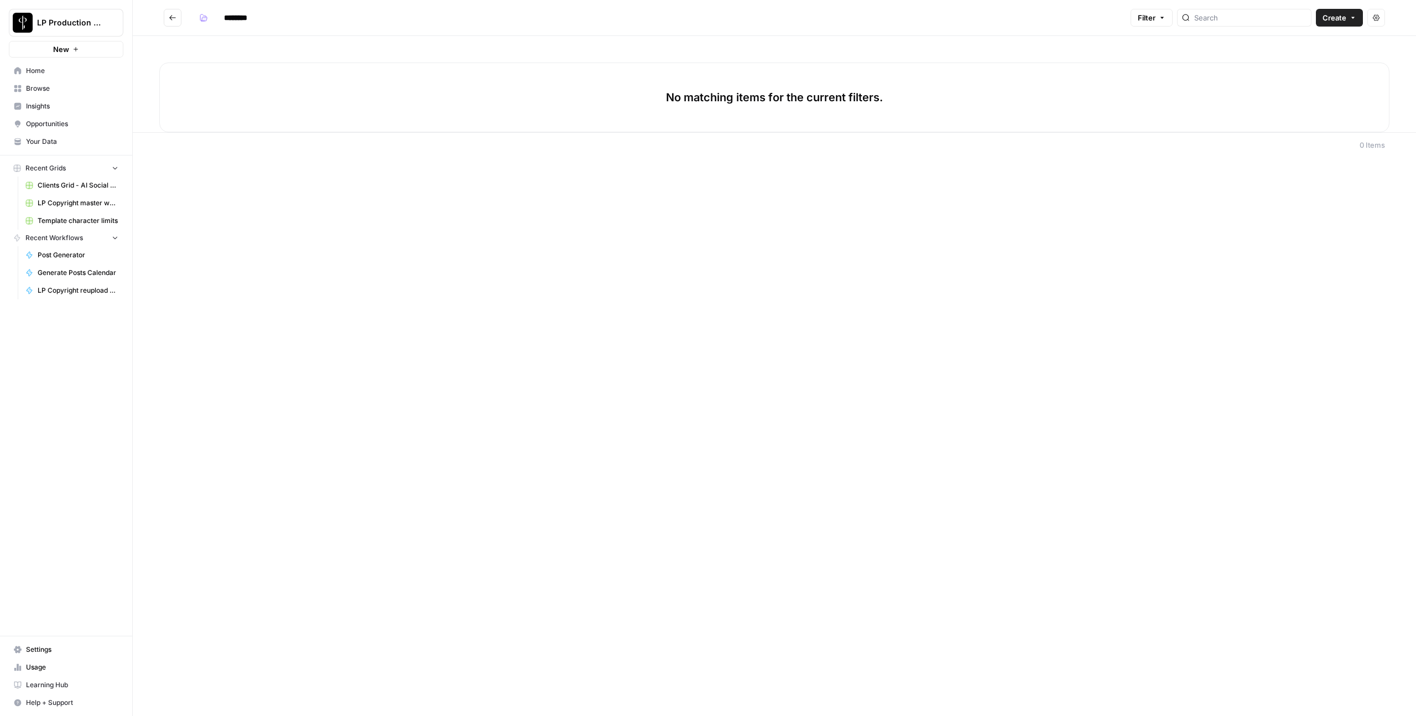
click at [229, 20] on input "********" at bounding box center [250, 18] width 62 height 18
type input "*"
type input "**********"
click at [50, 651] on span "Settings" at bounding box center [72, 649] width 92 height 10
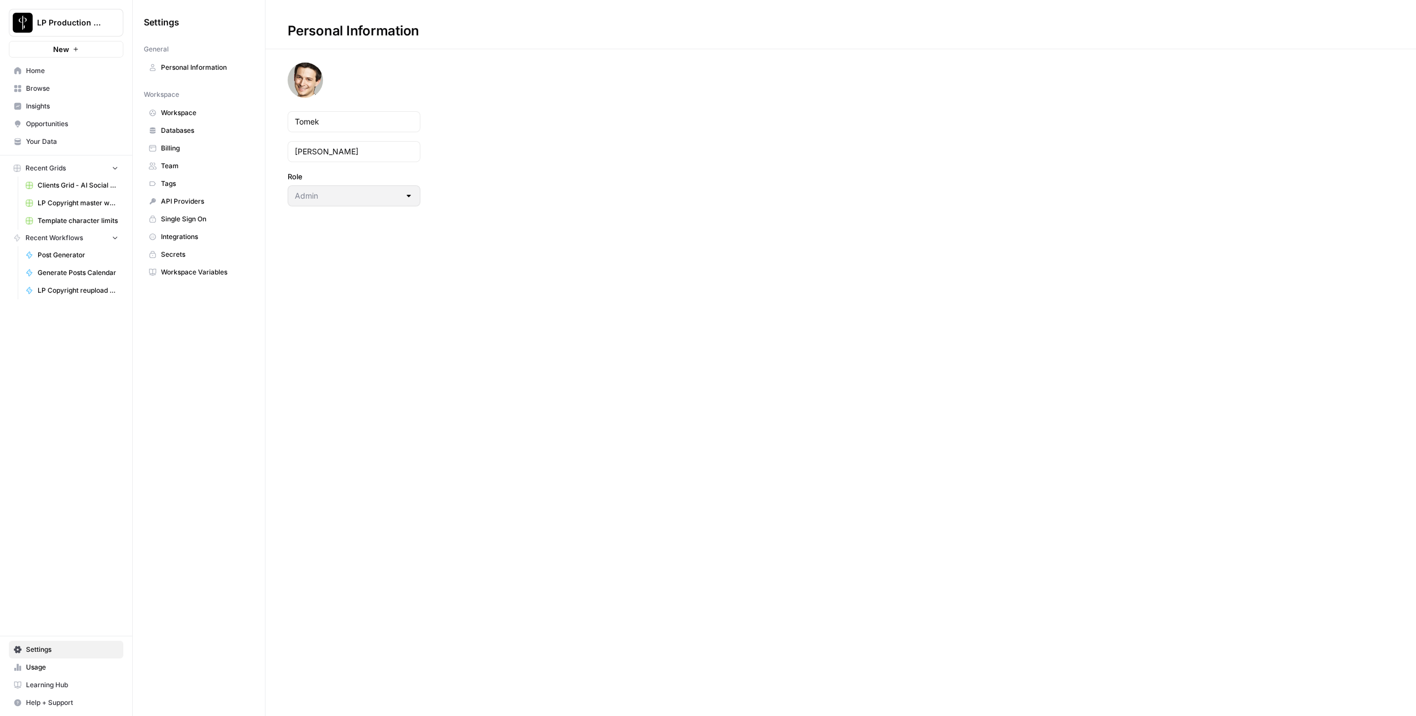
click at [187, 162] on span "Team" at bounding box center [205, 166] width 88 height 10
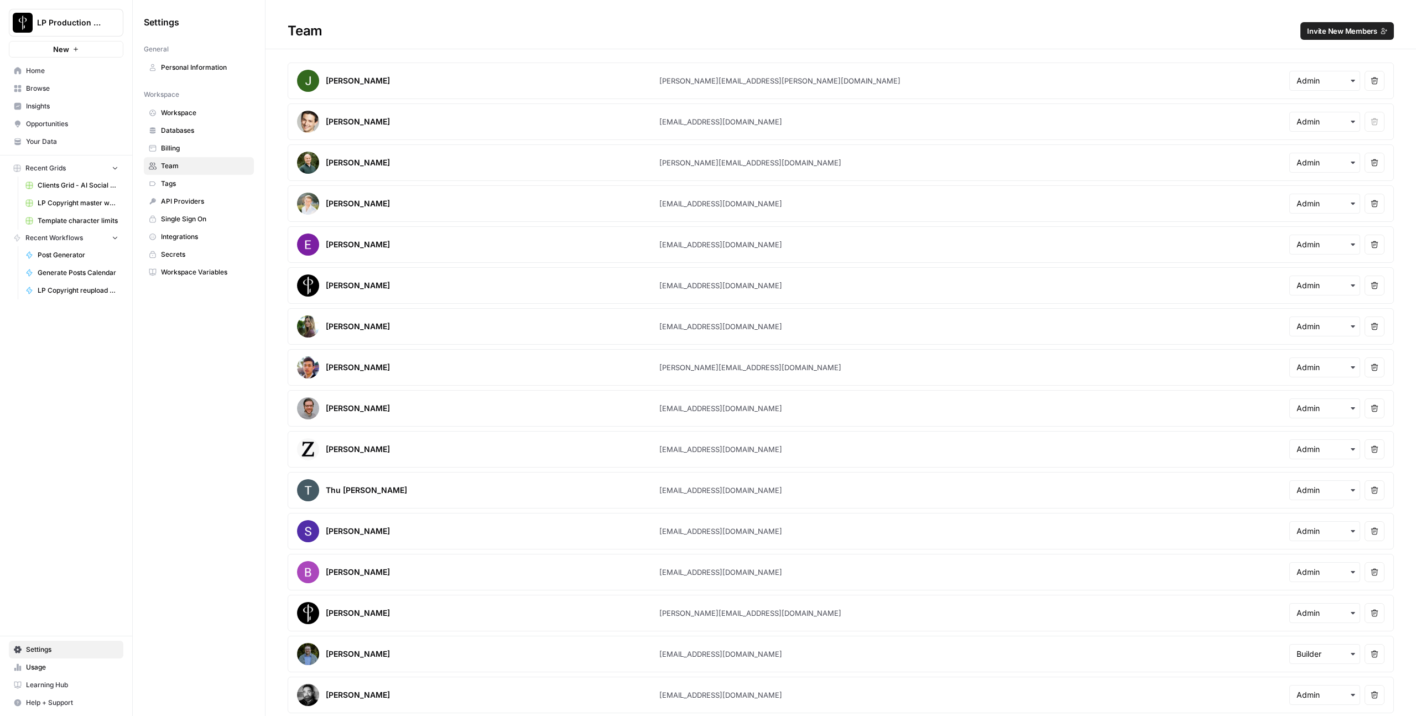
scroll to position [1319, 0]
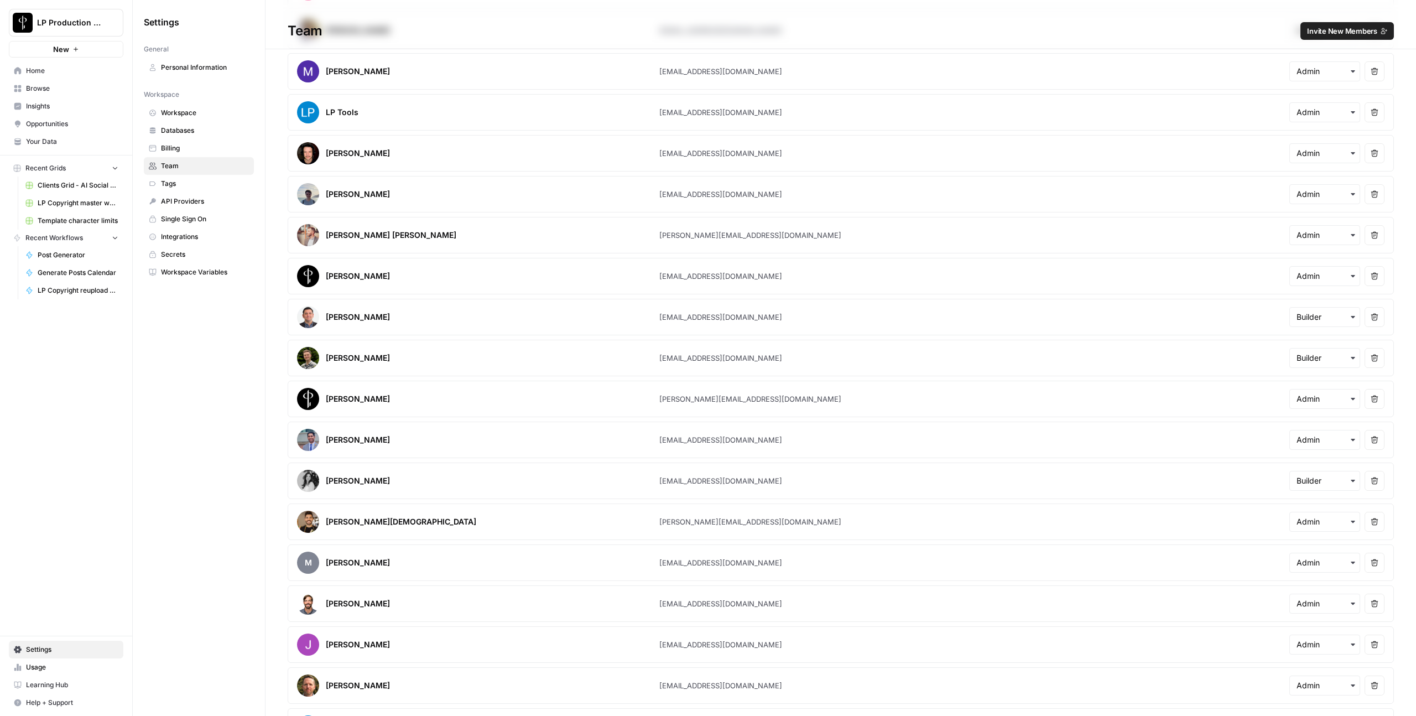
click at [1370, 362] on button "Remove user" at bounding box center [1374, 358] width 20 height 20
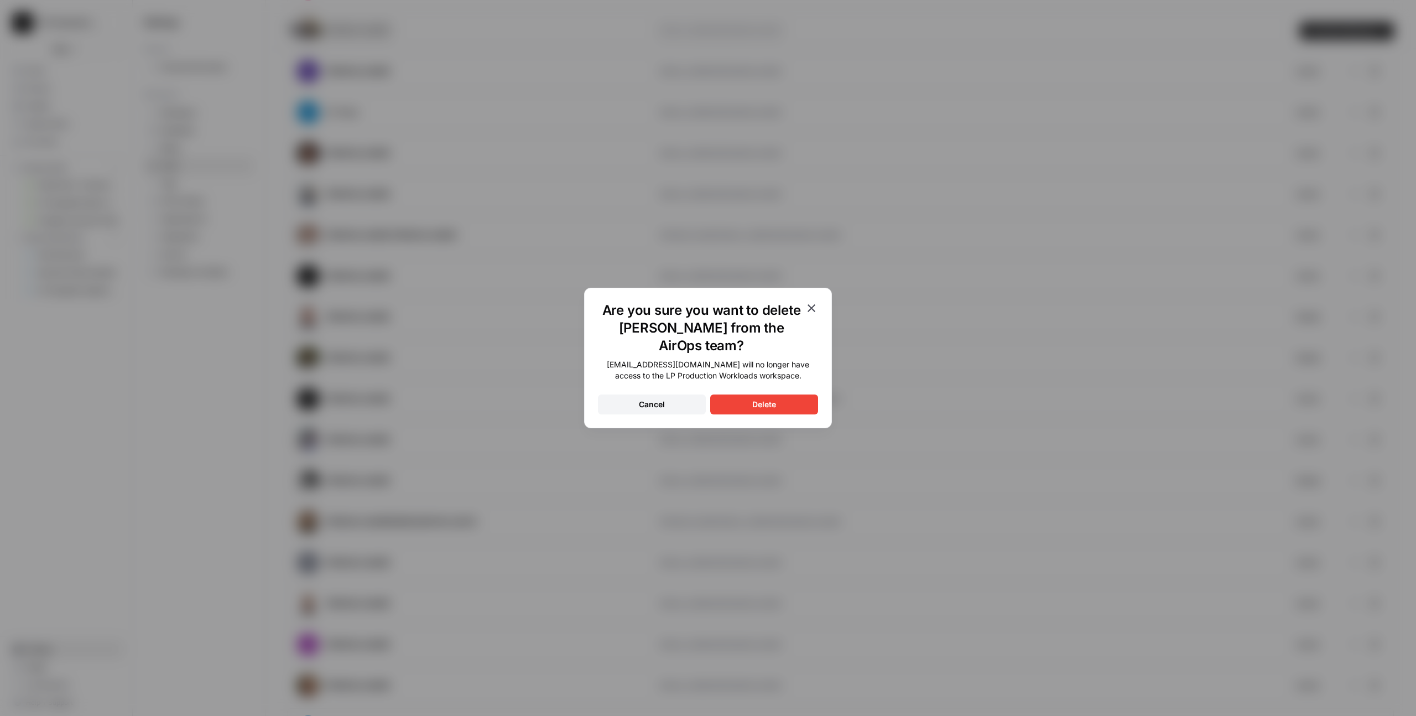
click at [777, 404] on button "Delete" at bounding box center [764, 404] width 108 height 20
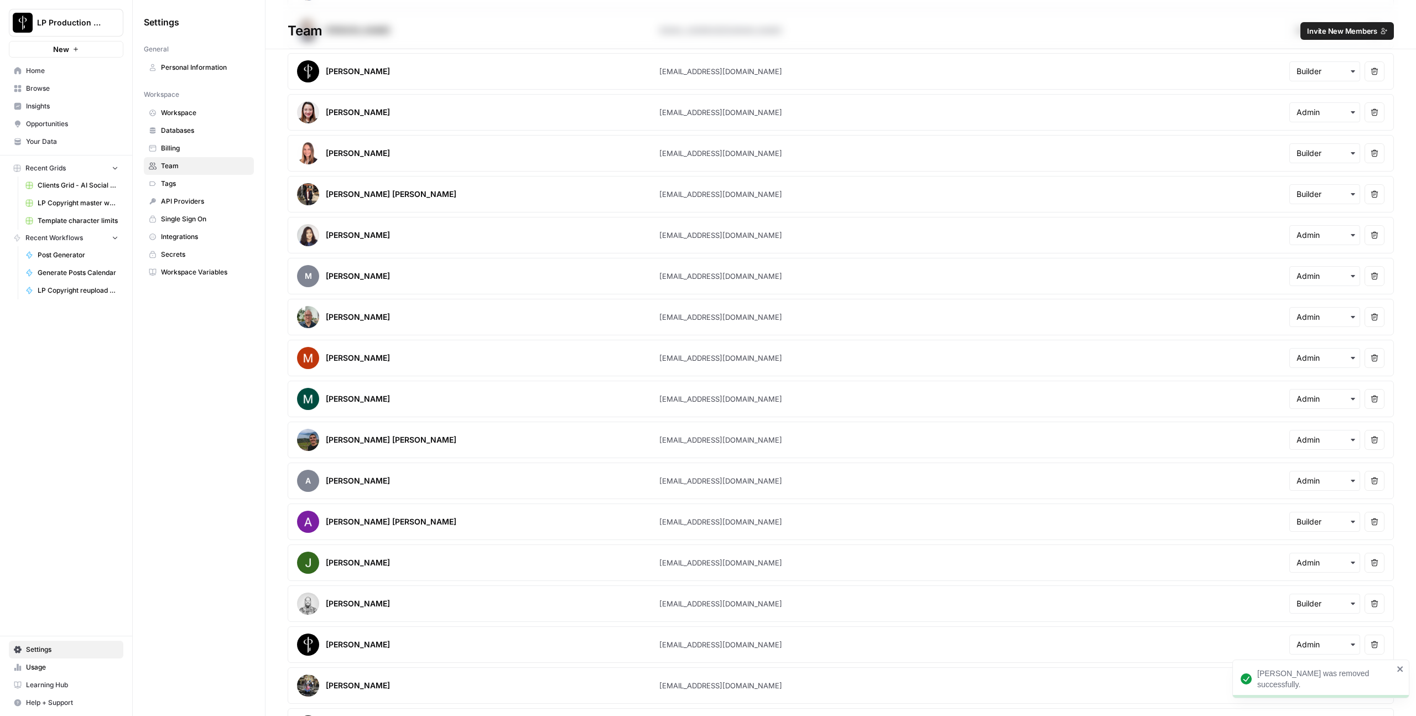
scroll to position [2956, 0]
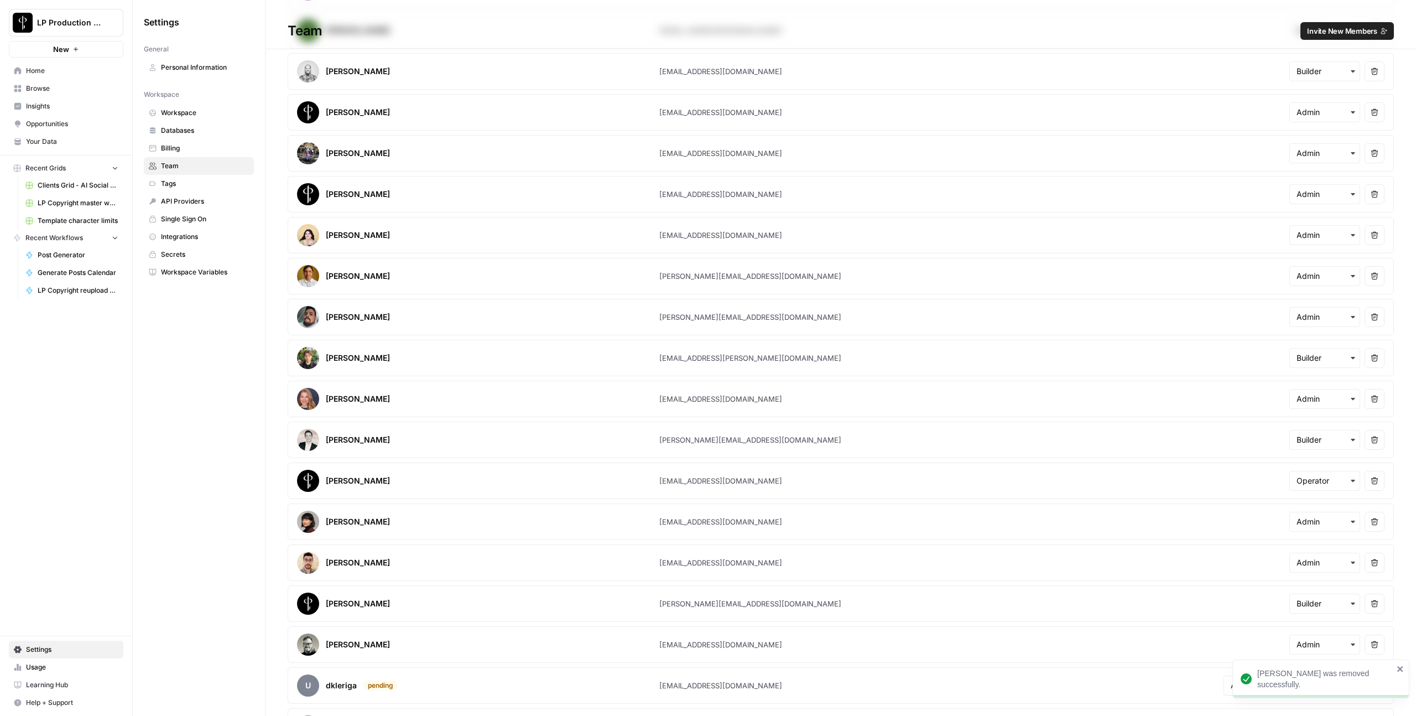
click at [1324, 36] on button "Invite New Members" at bounding box center [1346, 31] width 93 height 18
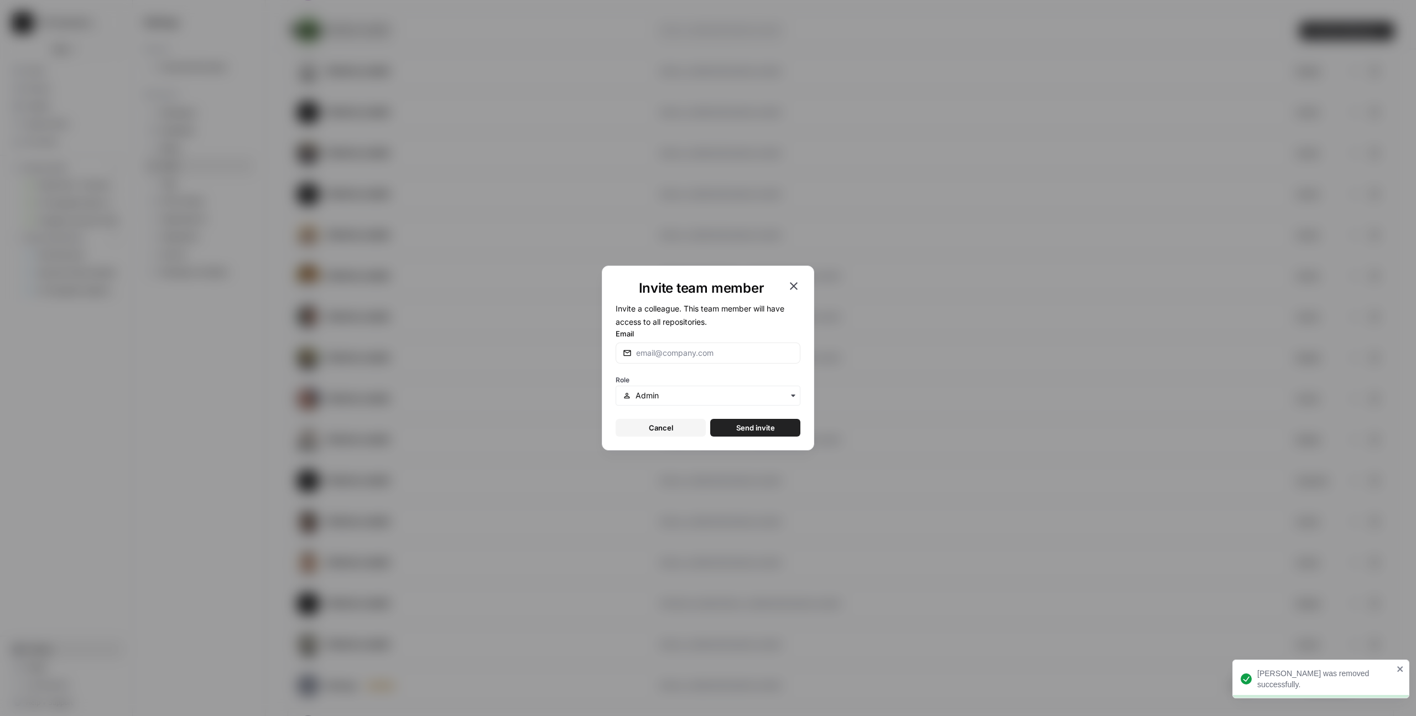
click at [661, 363] on form "Invite a colleague. This team member will have access to all repositories. Emai…" at bounding box center [707, 368] width 185 height 135
click at [660, 358] on input "Email" at bounding box center [714, 352] width 157 height 11
paste input "kamil.sobiszewski@apexfractional.com"
type input "kamil.sobiszewski@apexfractional.com"
click at [696, 393] on input "text" at bounding box center [714, 395] width 158 height 11
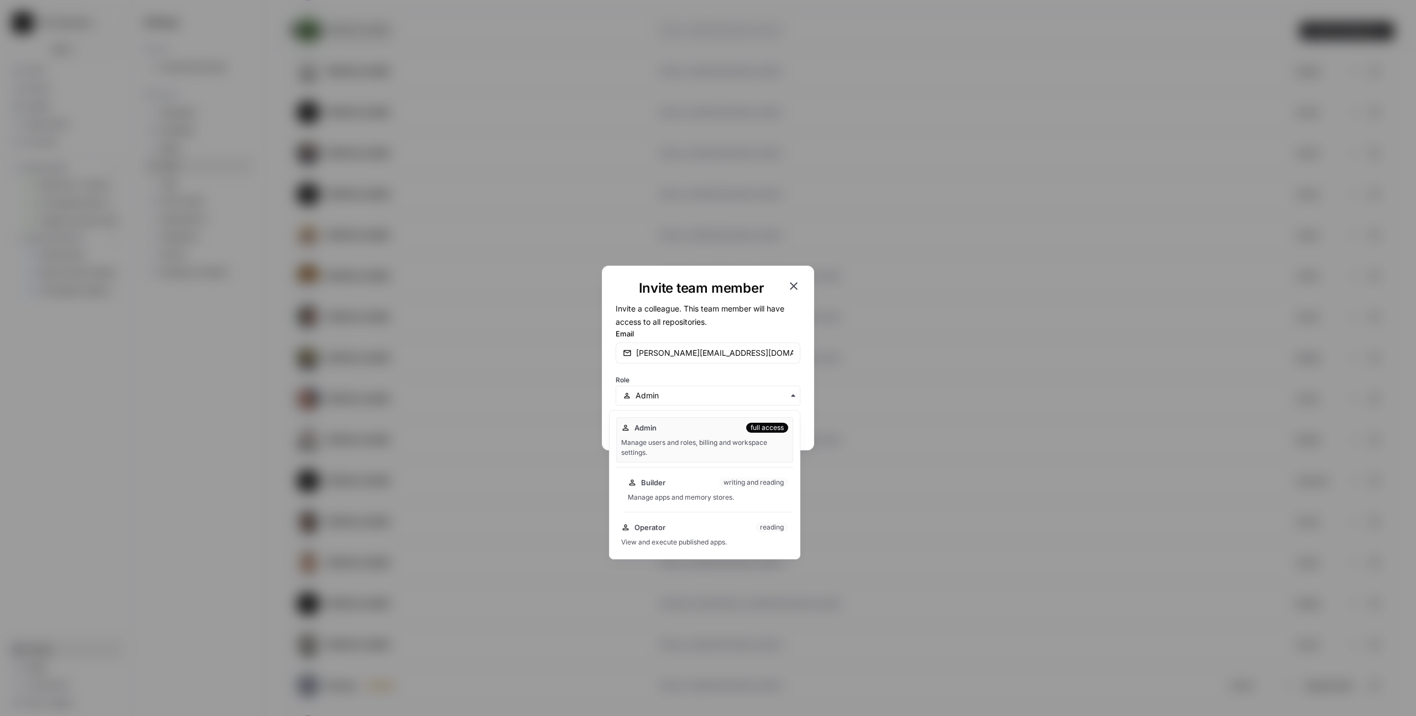
click at [676, 478] on div "Builder writing and reading" at bounding box center [708, 482] width 160 height 11
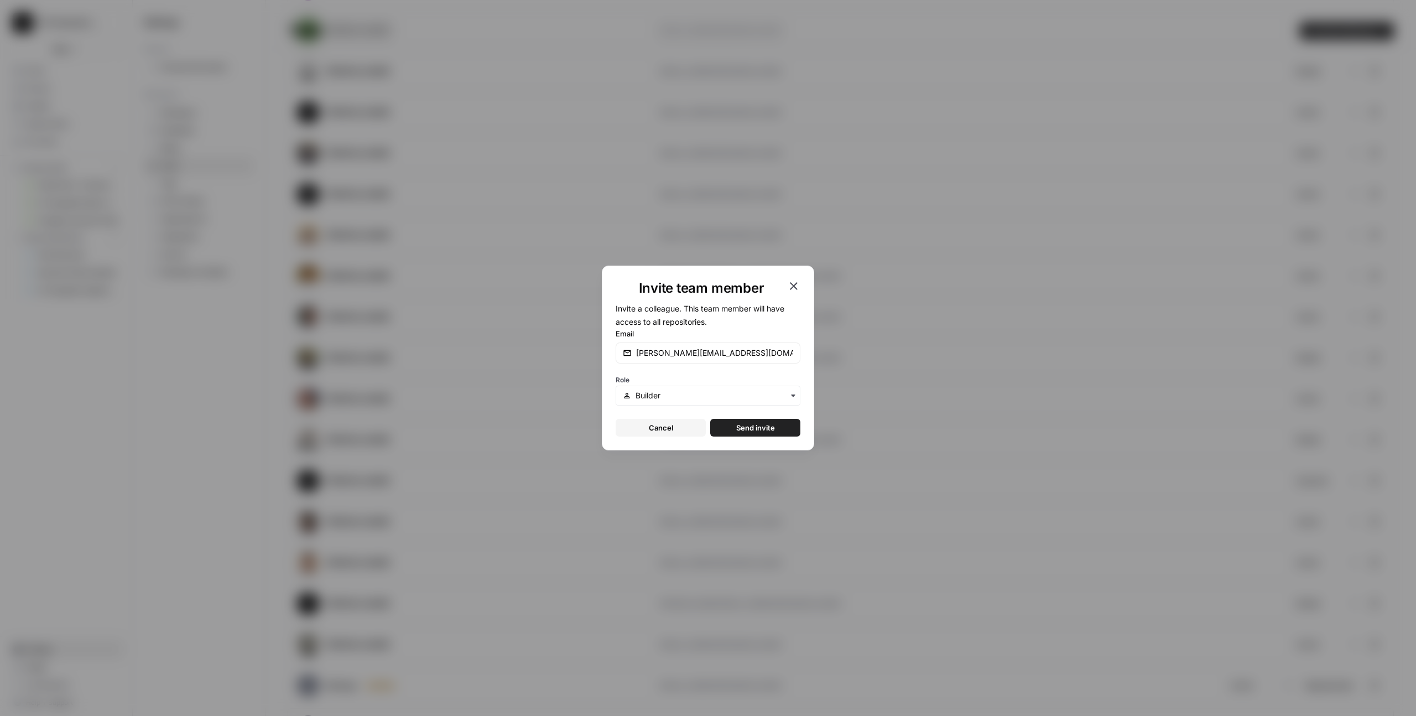
click at [765, 425] on span "Send invite" at bounding box center [755, 427] width 39 height 11
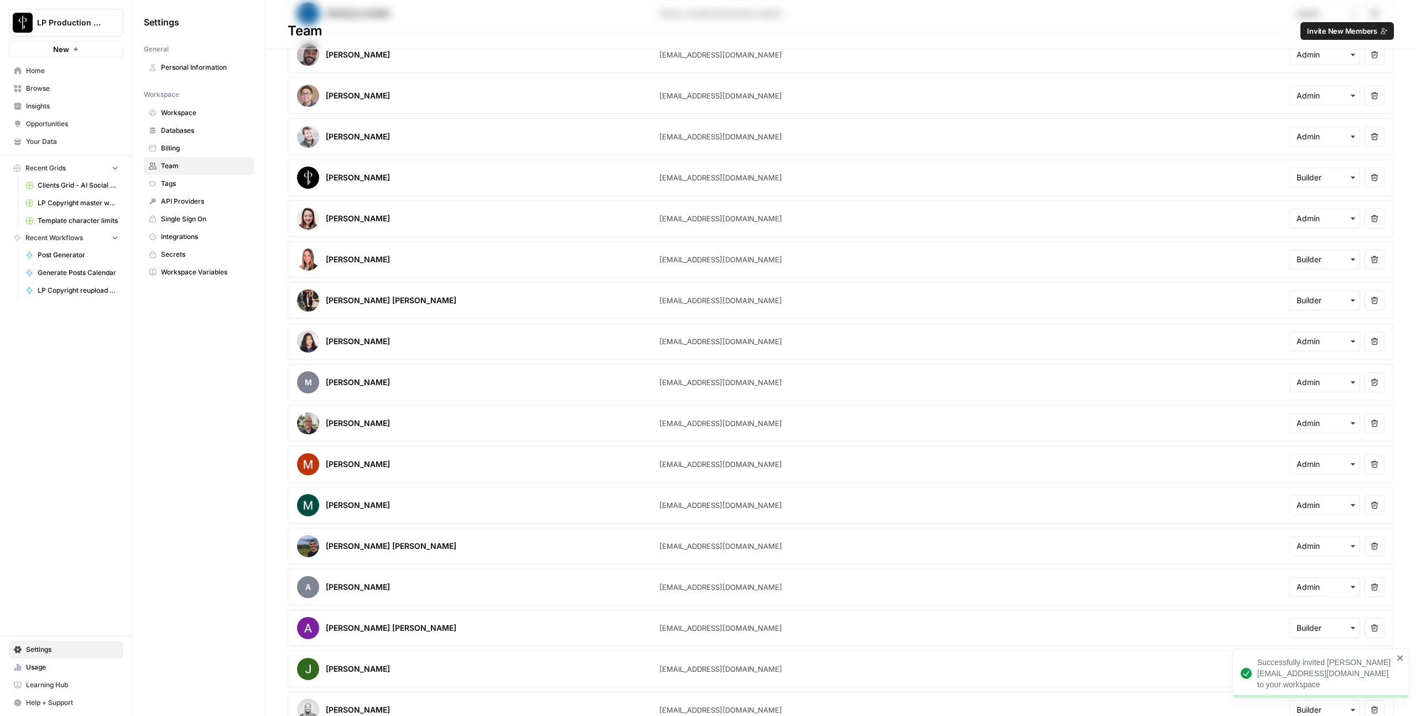
scroll to position [2317, 0]
click at [32, 91] on span "Browse" at bounding box center [72, 89] width 92 height 10
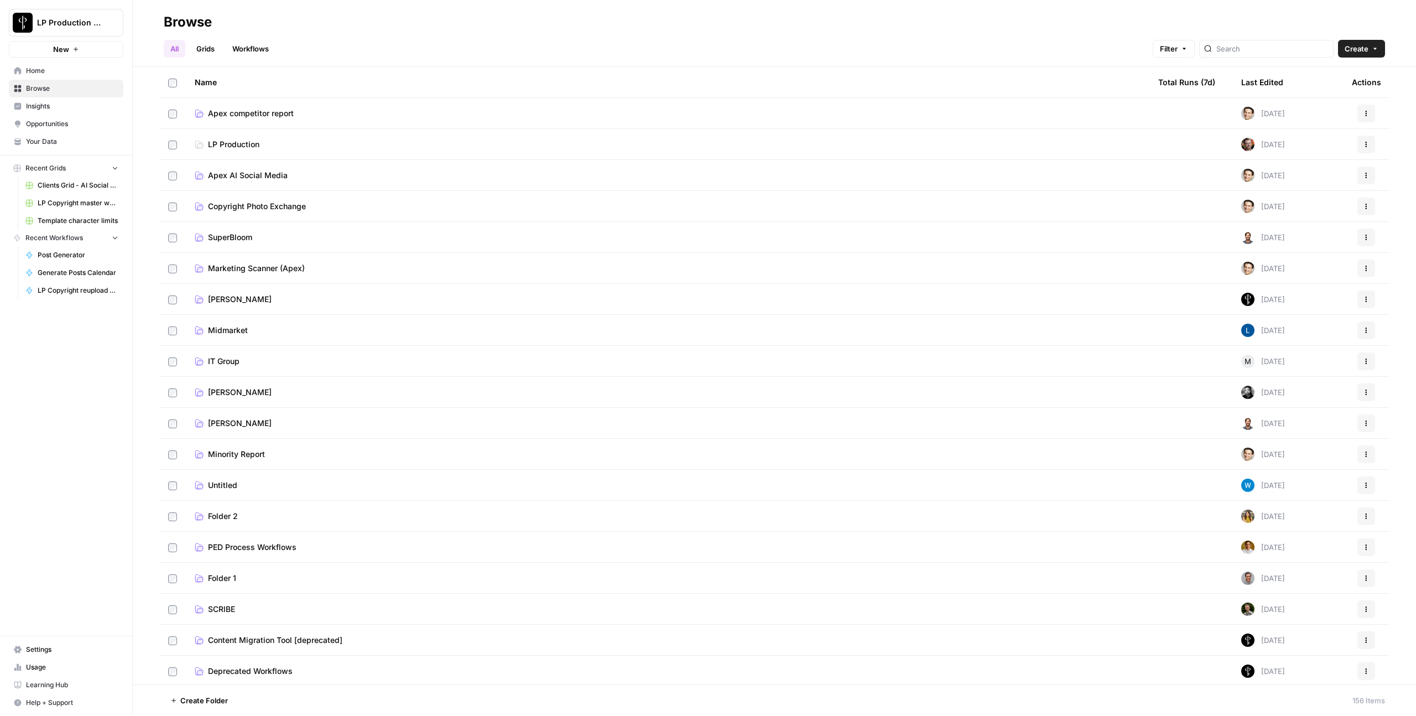
click at [247, 111] on span "Apex competitor report" at bounding box center [251, 113] width 86 height 11
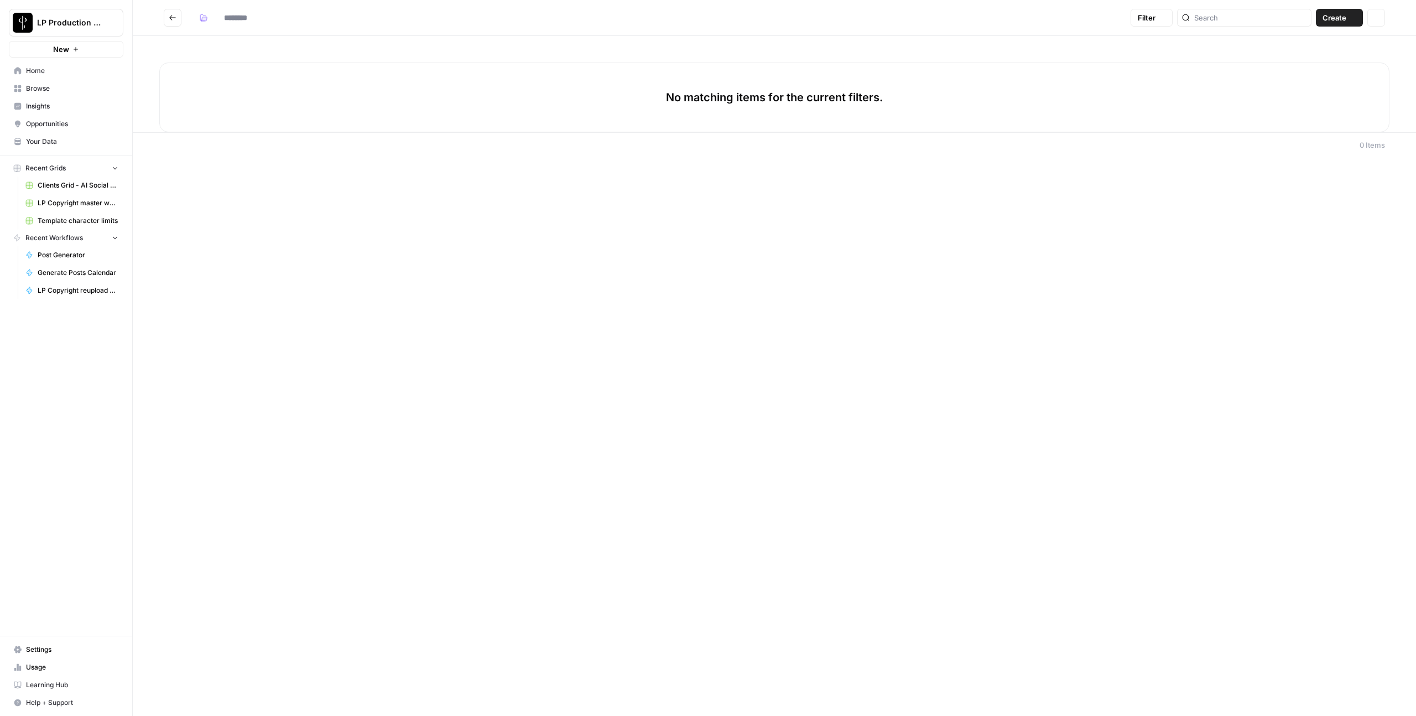
type input "**********"
